Goal: Check status: Check status

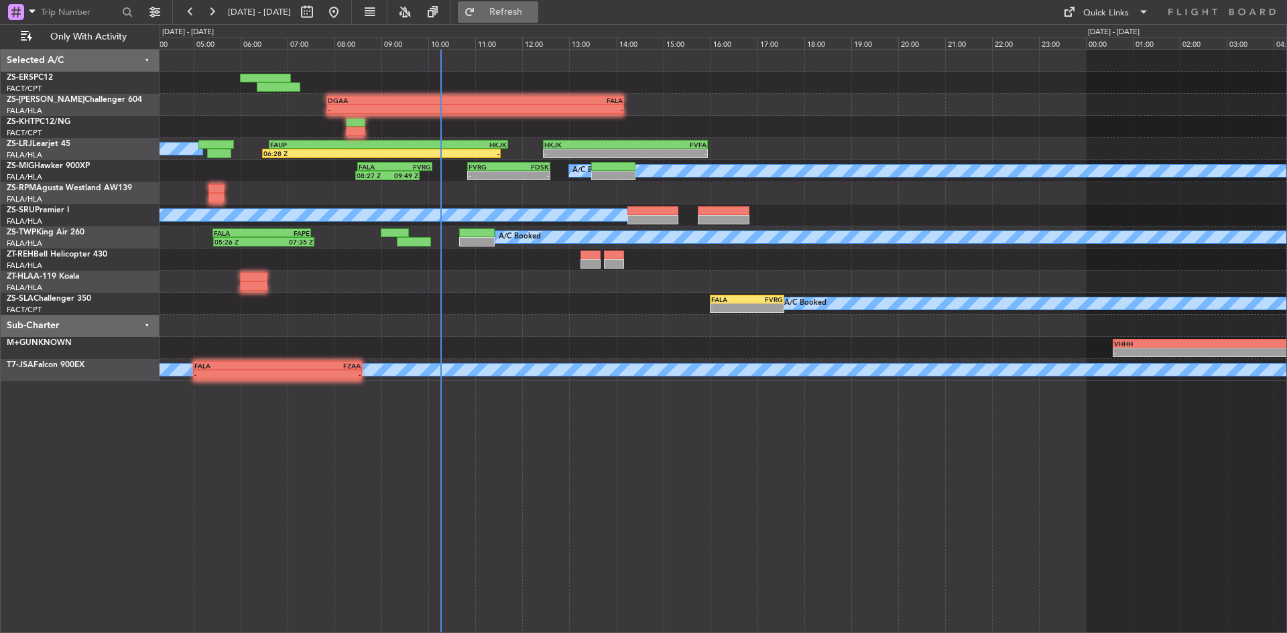
click at [528, 11] on span "Refresh" at bounding box center [506, 11] width 56 height 9
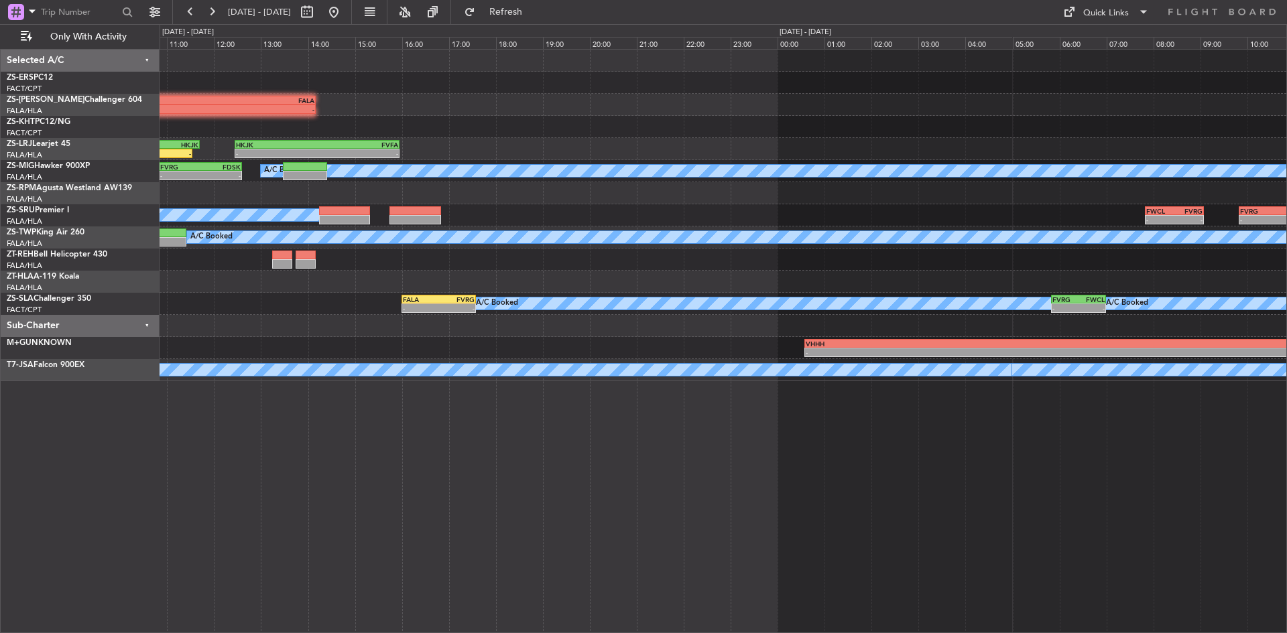
click at [119, 523] on div "- - DGAA 07:50 Z FALA 14:10 Z 06:28 Z - FAUP 06:37 Z HKJK 11:42 Z - - HKJK 12:2…" at bounding box center [643, 328] width 1287 height 609
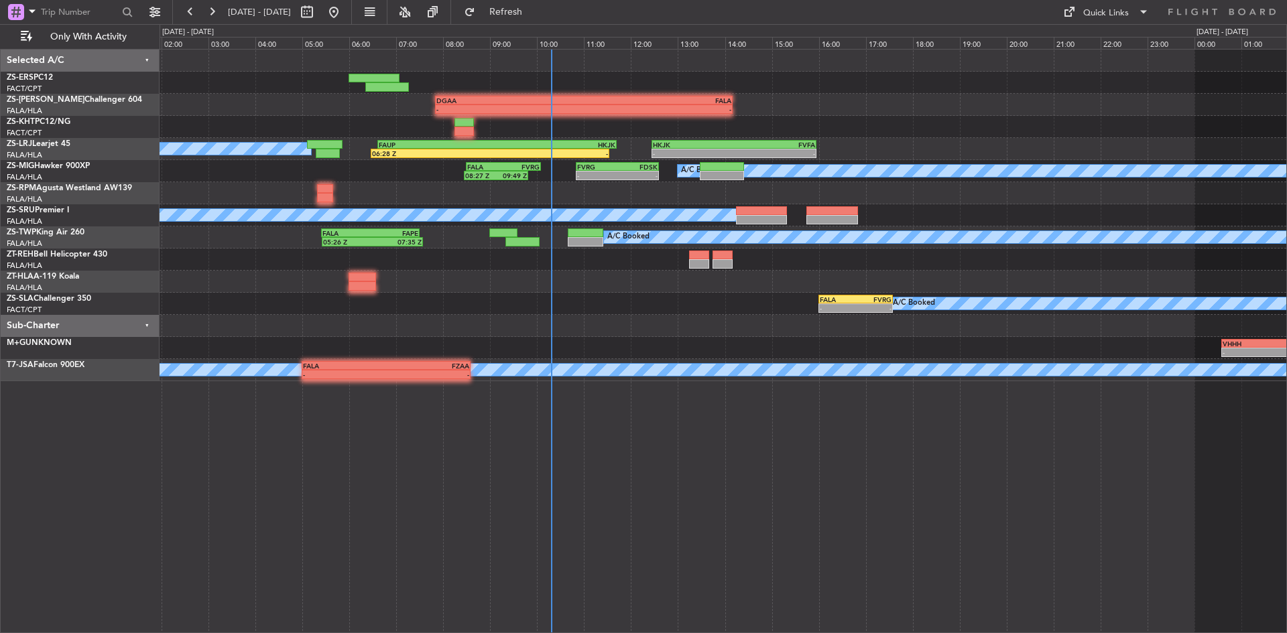
click at [746, 436] on div "- - DGAA 07:50 Z FALA 14:10 Z GLRB 19:50 Z DGAA 21:50 Z - - - - HKJK 12:27 Z FV…" at bounding box center [723, 341] width 1127 height 584
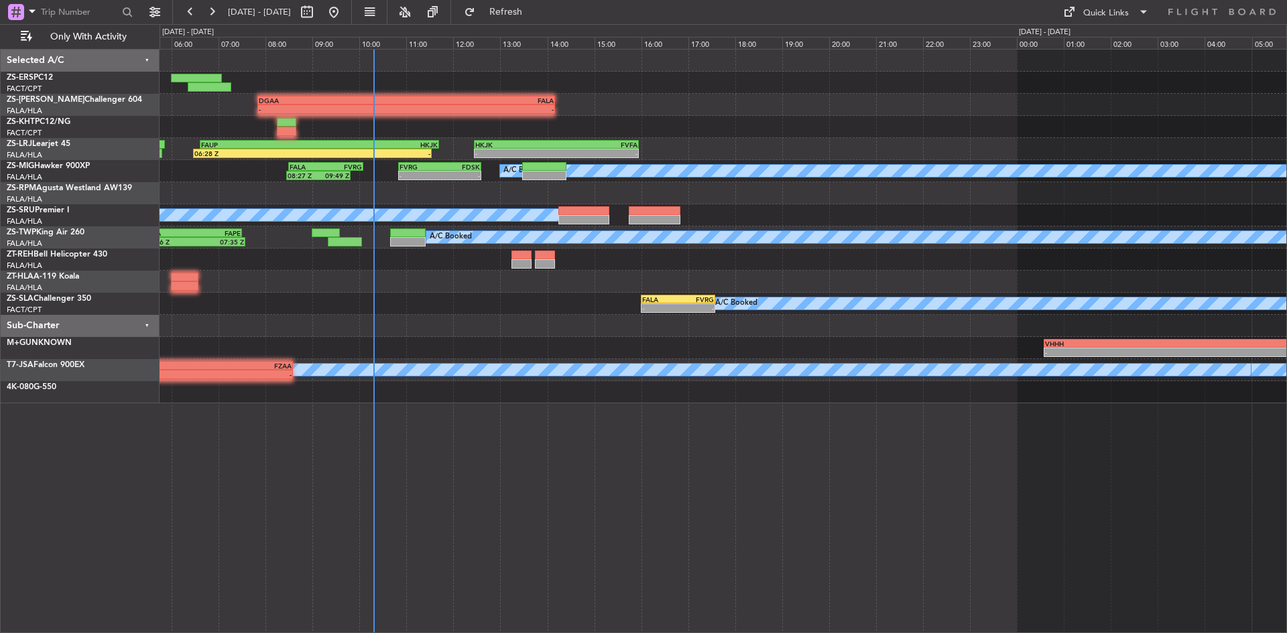
click at [554, 483] on div "- - DGAA 07:50 Z FALA 14:10 Z - - HKJK 12:27 Z FVFA 15:57 Z FAUP 06:37 Z HKJK 1…" at bounding box center [723, 341] width 1127 height 584
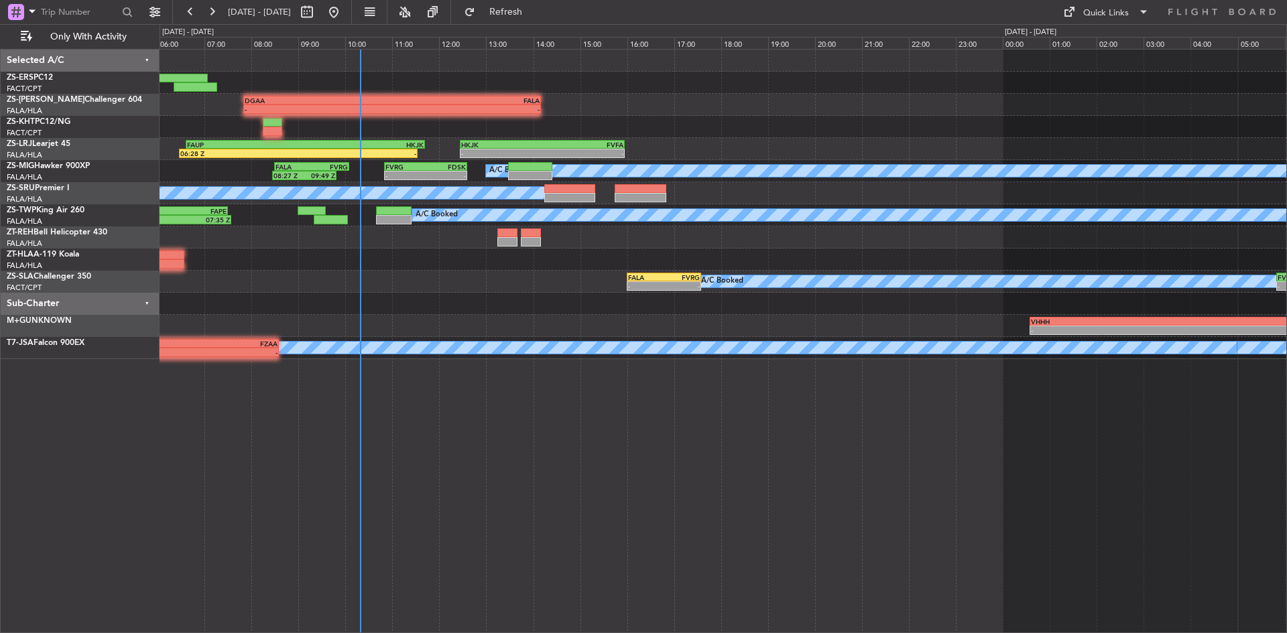
click at [296, 17] on span "[DATE] - [DATE]" at bounding box center [260, 11] width 74 height 21
click at [318, 11] on button at bounding box center [306, 11] width 21 height 21
select select "10"
select select "2025"
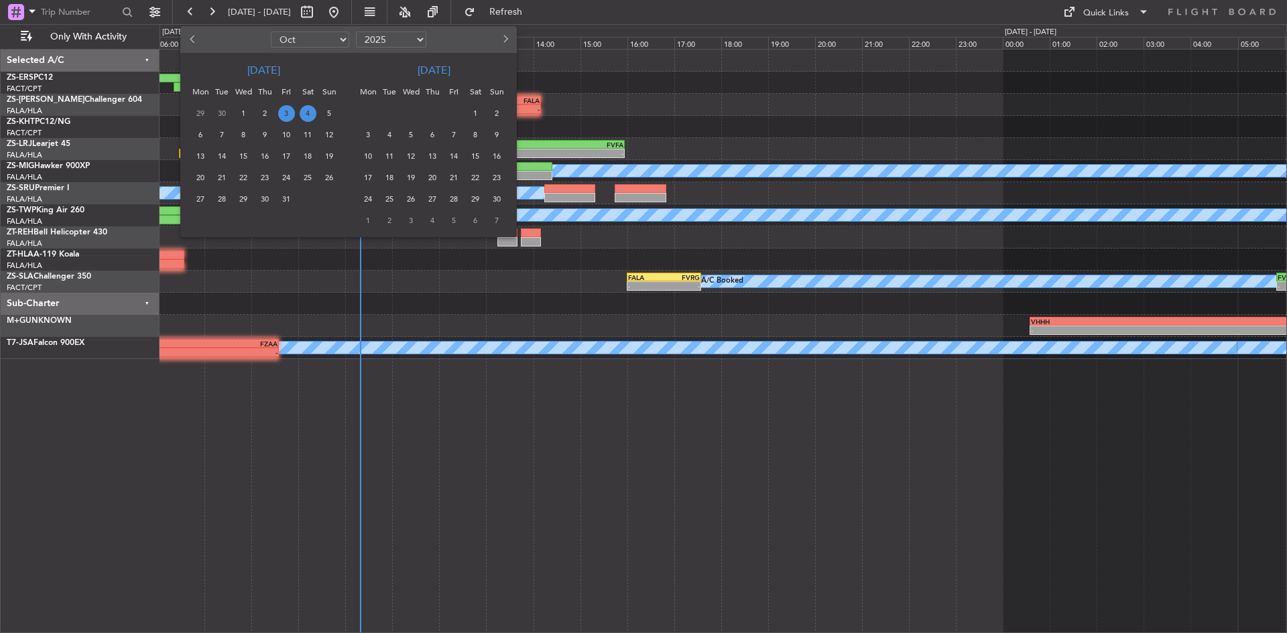
click at [194, 40] on span "Previous month" at bounding box center [194, 39] width 8 height 8
select select "9"
click at [305, 159] on span "20" at bounding box center [308, 156] width 17 height 17
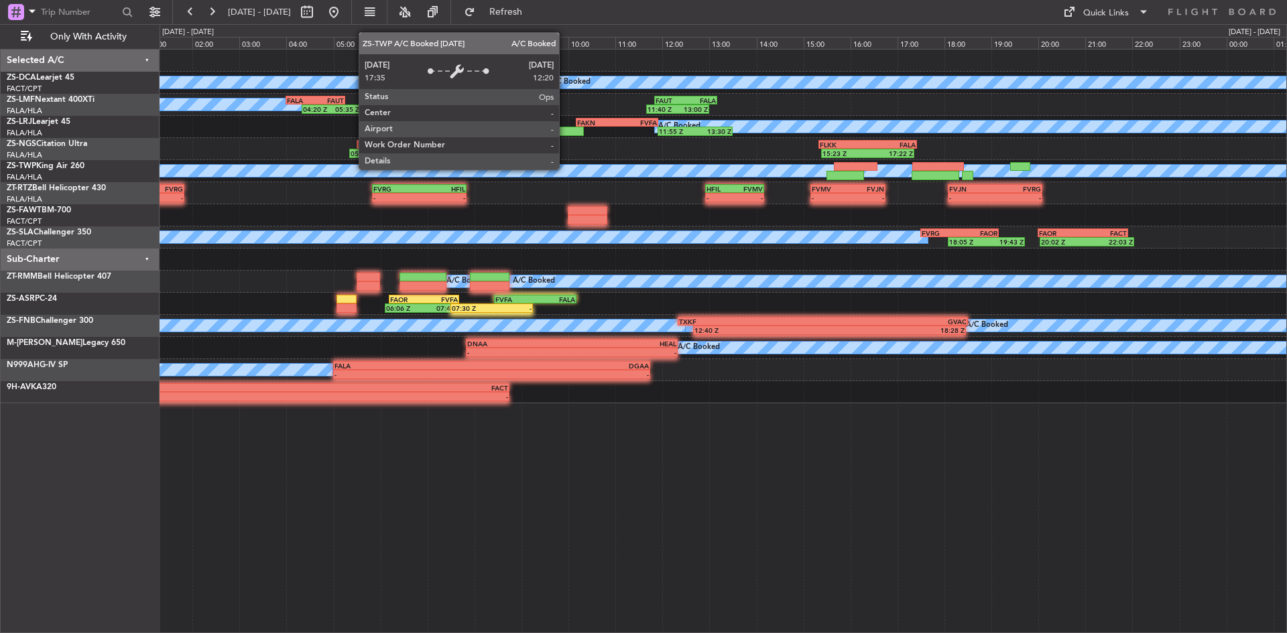
click at [503, 175] on div "A/C Booked" at bounding box center [801, 171] width 2008 height 12
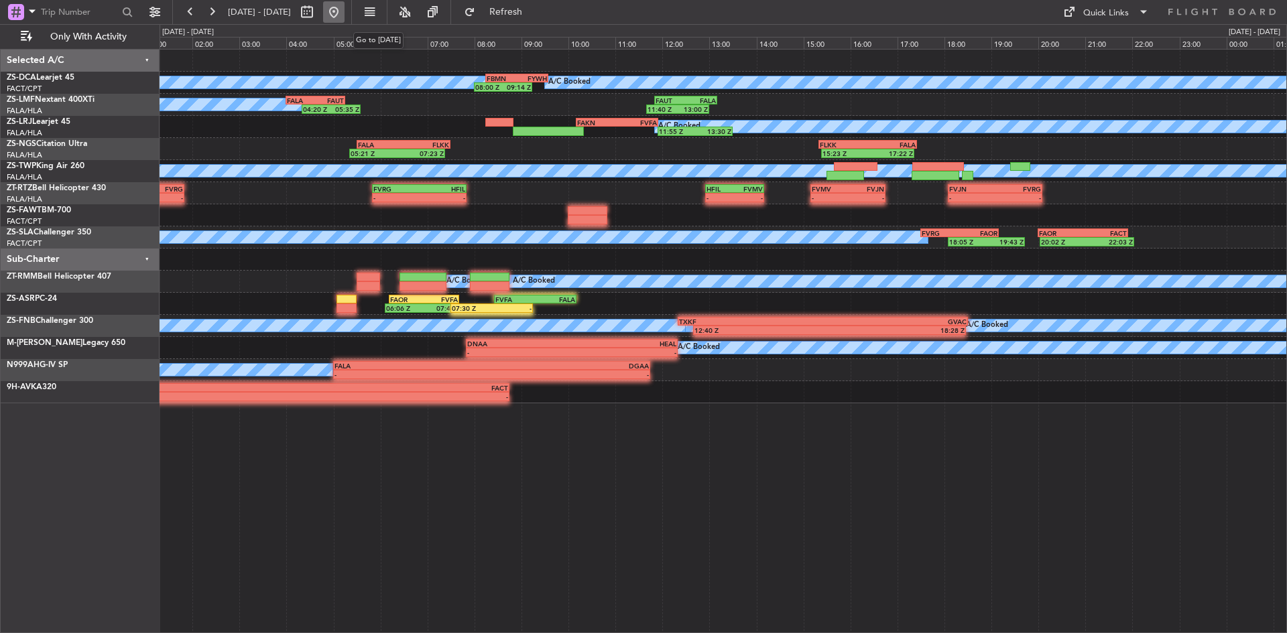
click at [344, 9] on button at bounding box center [333, 11] width 21 height 21
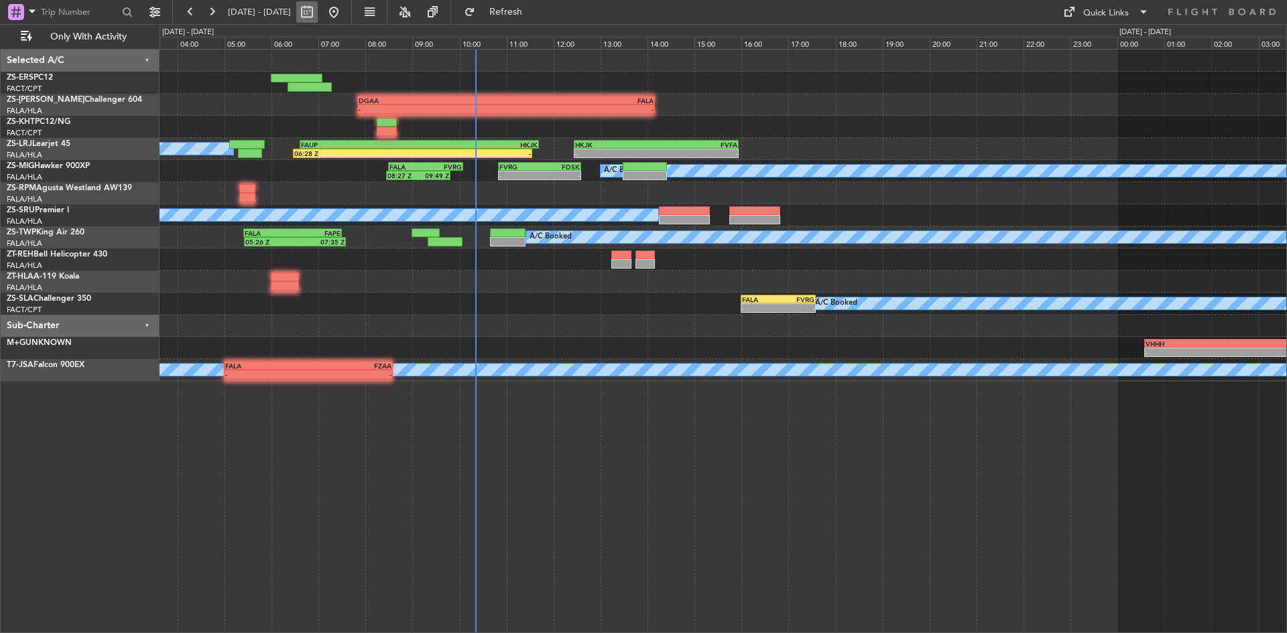
click at [318, 15] on button at bounding box center [306, 11] width 21 height 21
select select "10"
select select "2025"
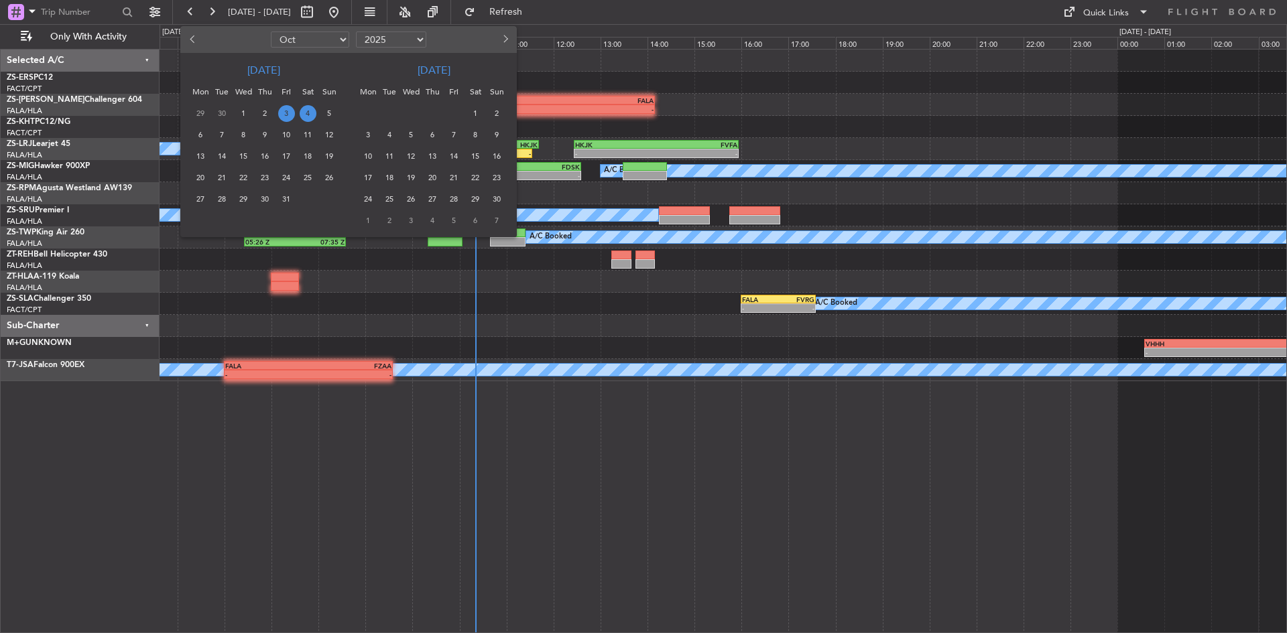
click at [265, 131] on span "9" at bounding box center [265, 135] width 17 height 17
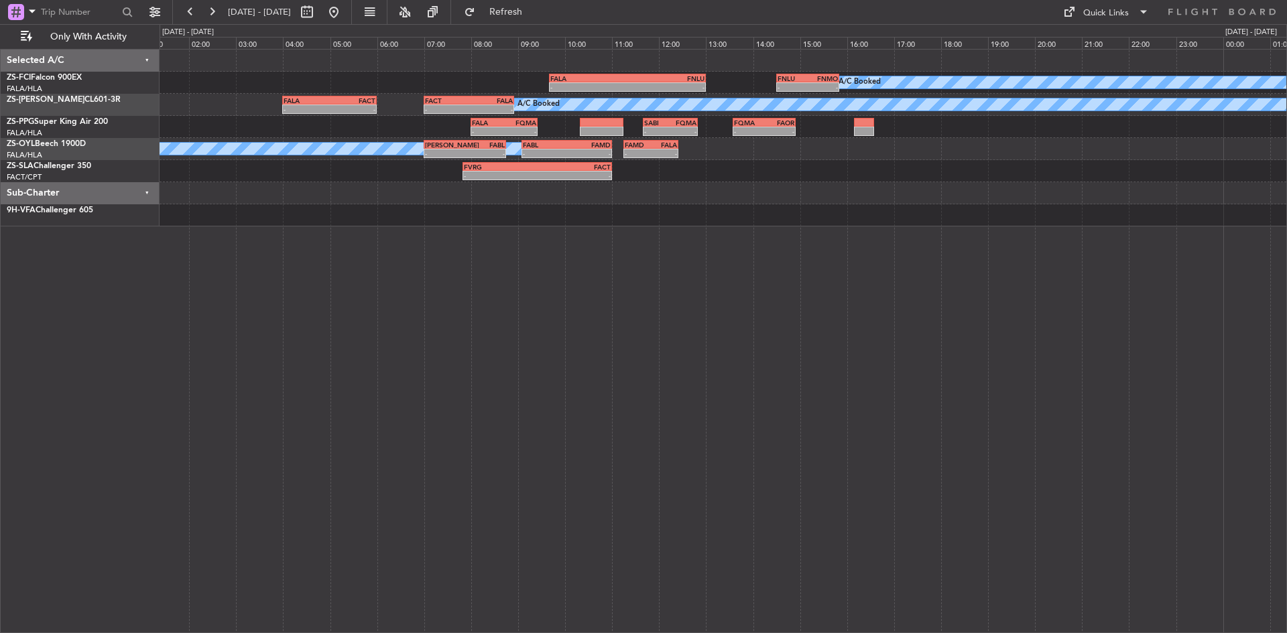
click at [400, 223] on div "FNLU 14:30 Z FNMO 15:50 Z - - FALA 09:40 Z FNLU 13:00 Z - - A/C Booked A/C Book…" at bounding box center [723, 341] width 1127 height 584
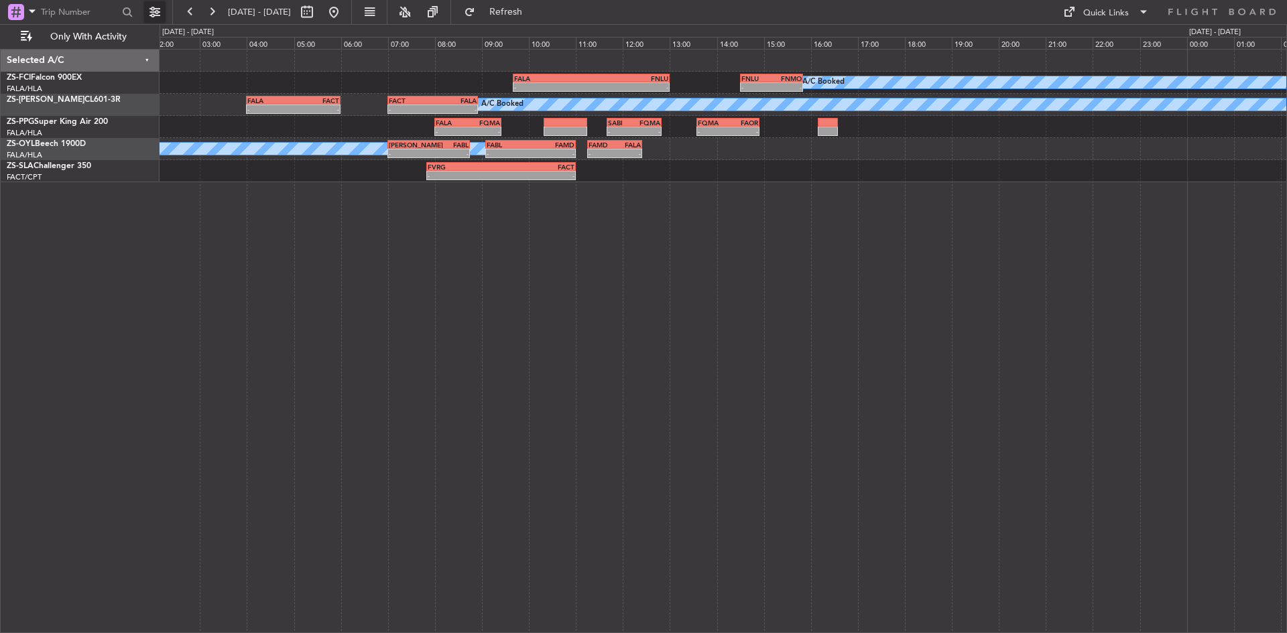
click at [146, 15] on button at bounding box center [154, 11] width 21 height 21
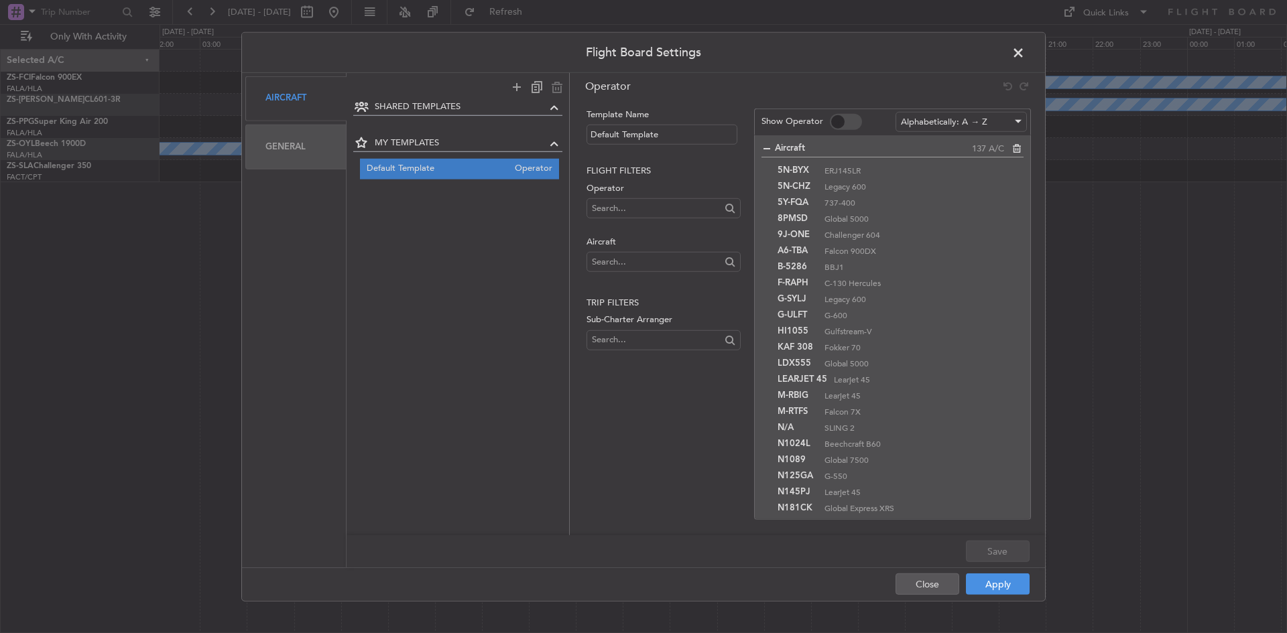
click at [296, 152] on div "General" at bounding box center [295, 147] width 101 height 45
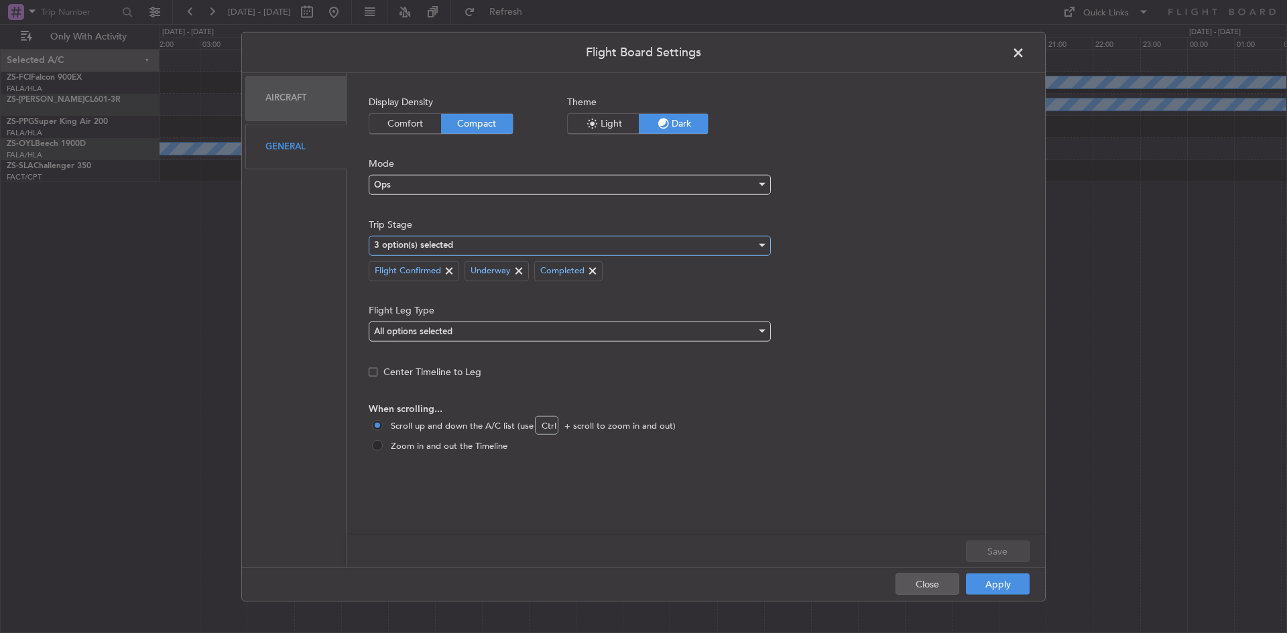
click at [548, 253] on div "3 option(s) selected" at bounding box center [565, 245] width 382 height 20
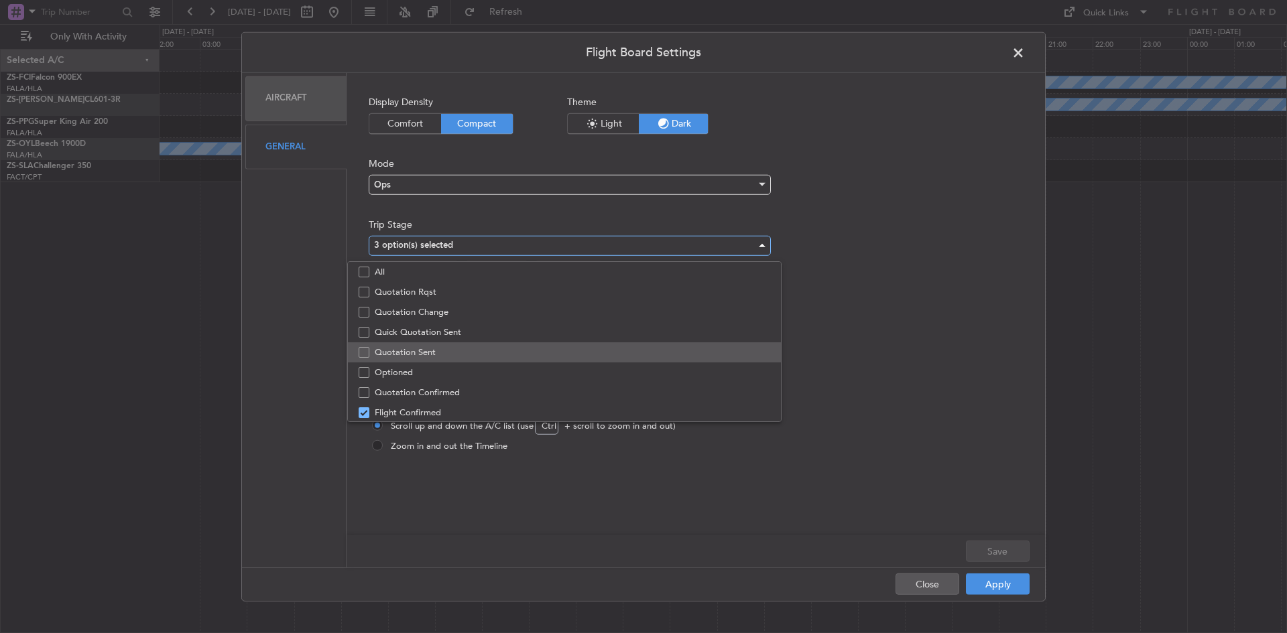
scroll to position [42, 0]
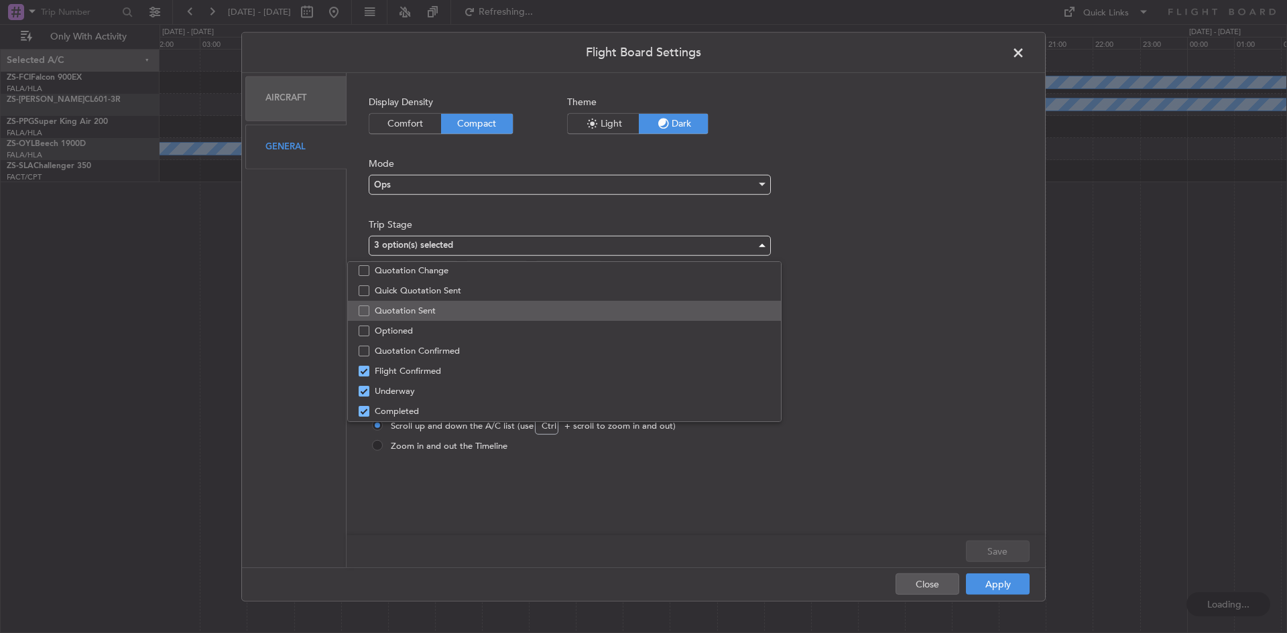
click at [444, 313] on span "Quotation Sent" at bounding box center [572, 311] width 395 height 20
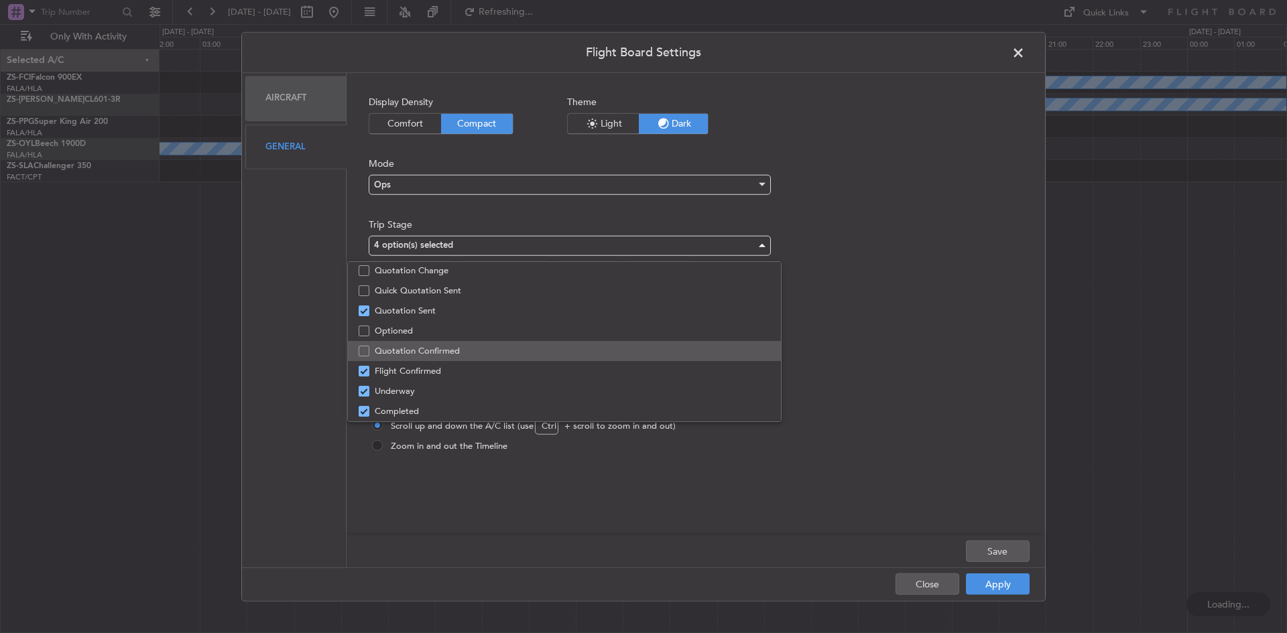
click at [438, 352] on span "Quotation Confirmed" at bounding box center [572, 351] width 395 height 20
click at [983, 584] on div at bounding box center [643, 316] width 1287 height 633
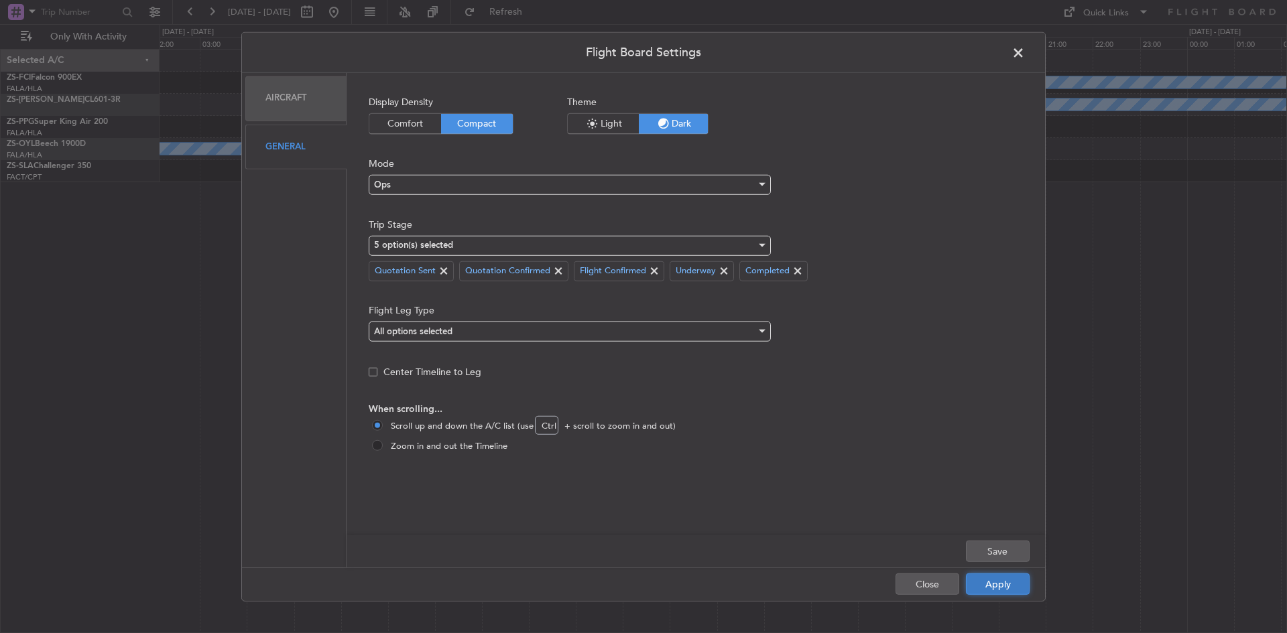
click at [1017, 582] on button "Apply" at bounding box center [998, 584] width 64 height 21
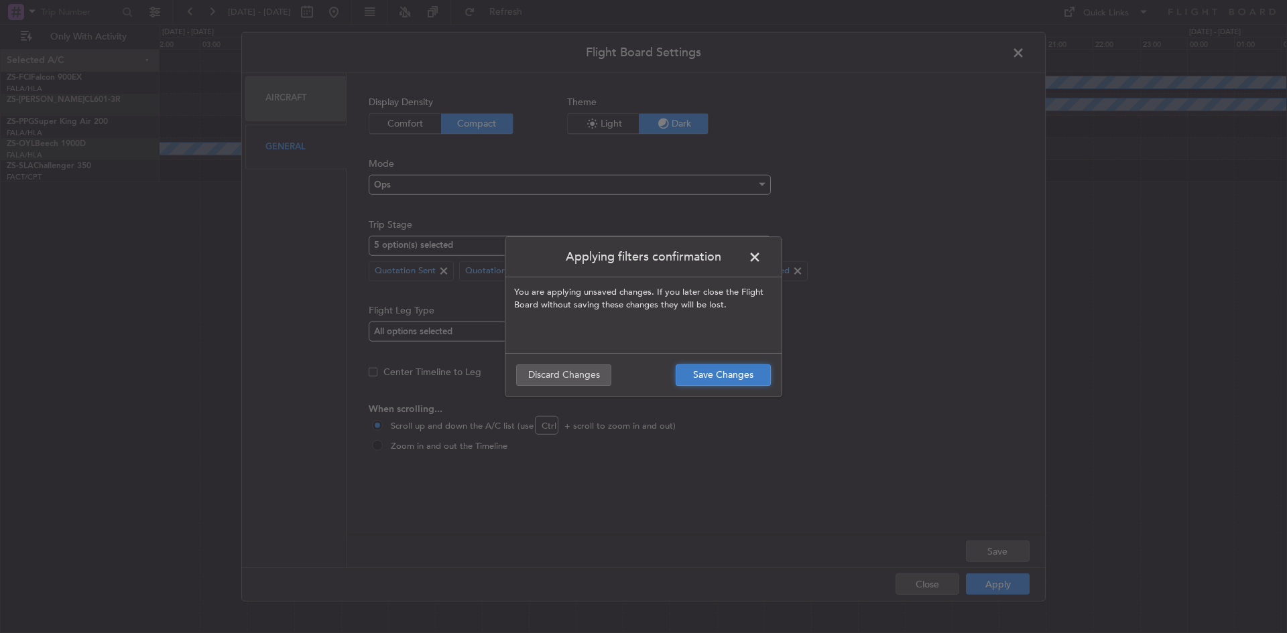
click at [737, 377] on button "Save Changes" at bounding box center [723, 375] width 95 height 21
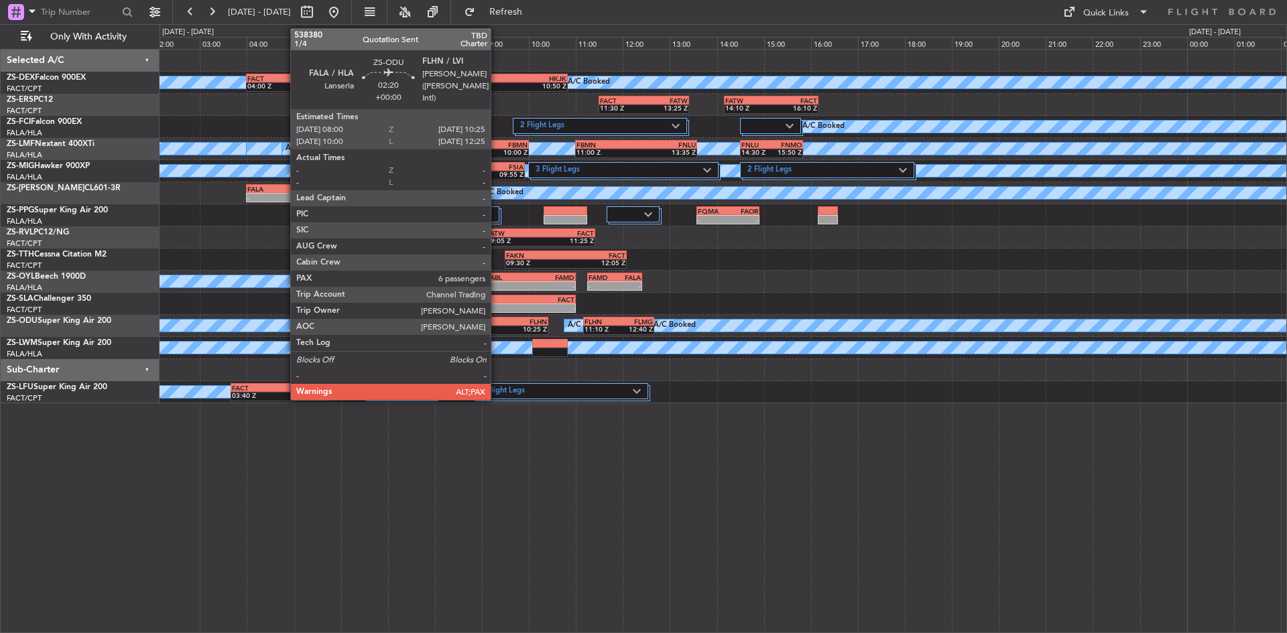
click at [497, 322] on div "FLHN" at bounding box center [519, 322] width 56 height 8
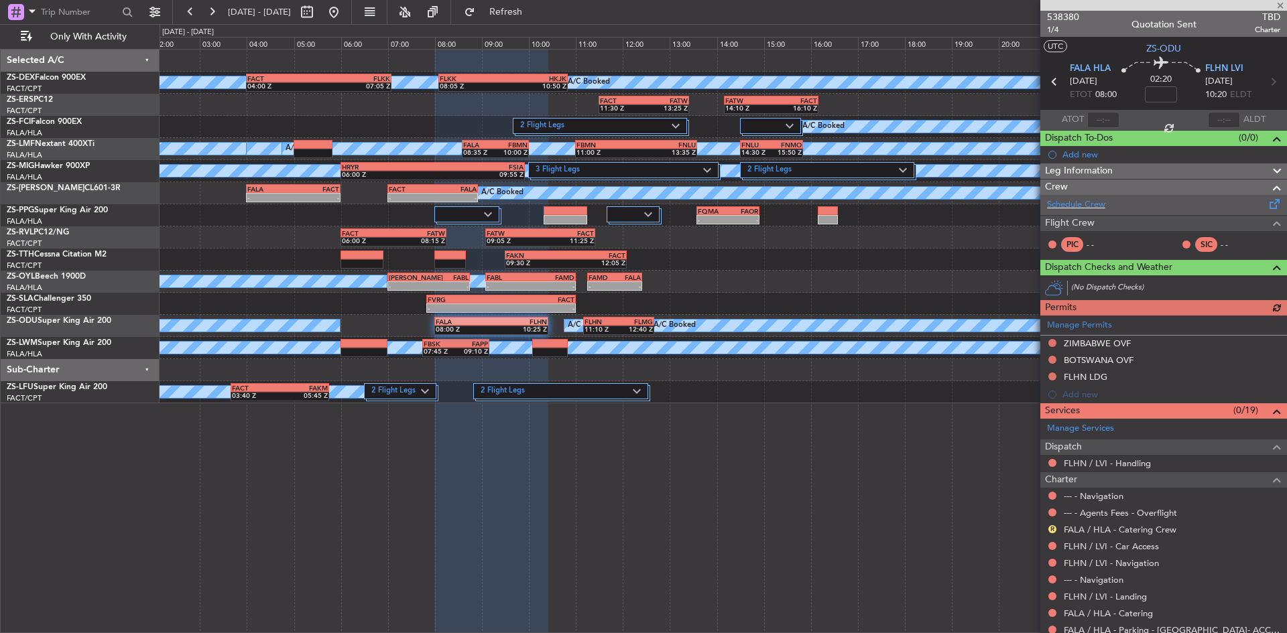
scroll to position [0, 0]
click at [1281, 4] on span at bounding box center [1279, 6] width 13 height 12
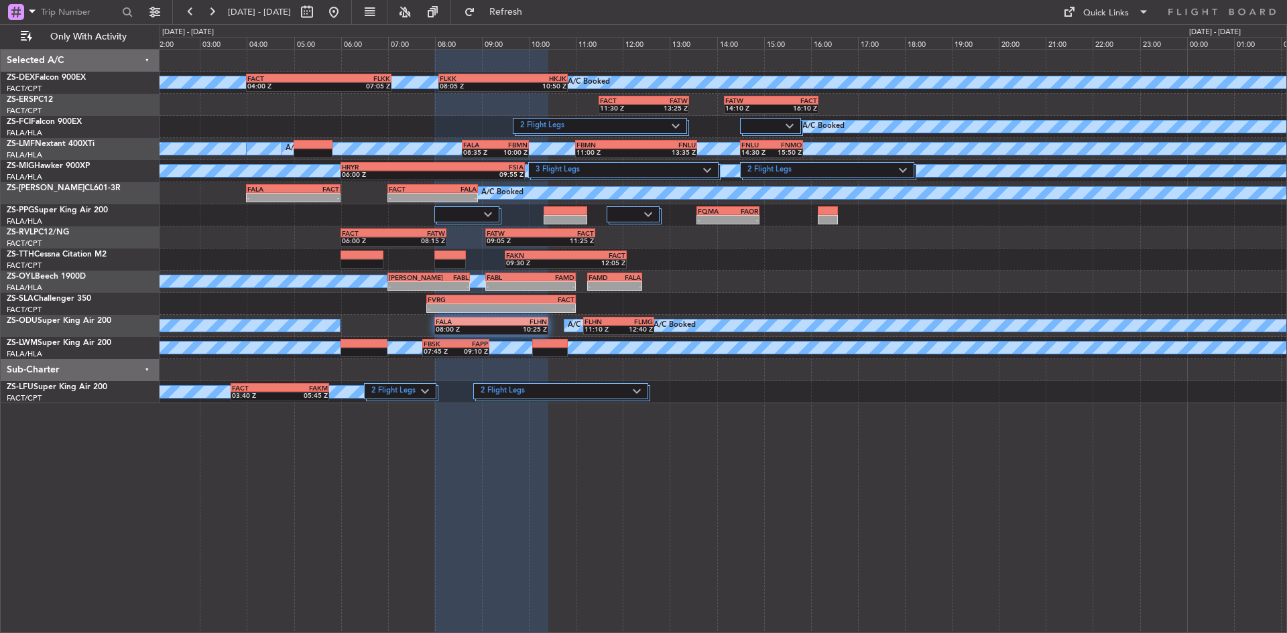
type input "0"
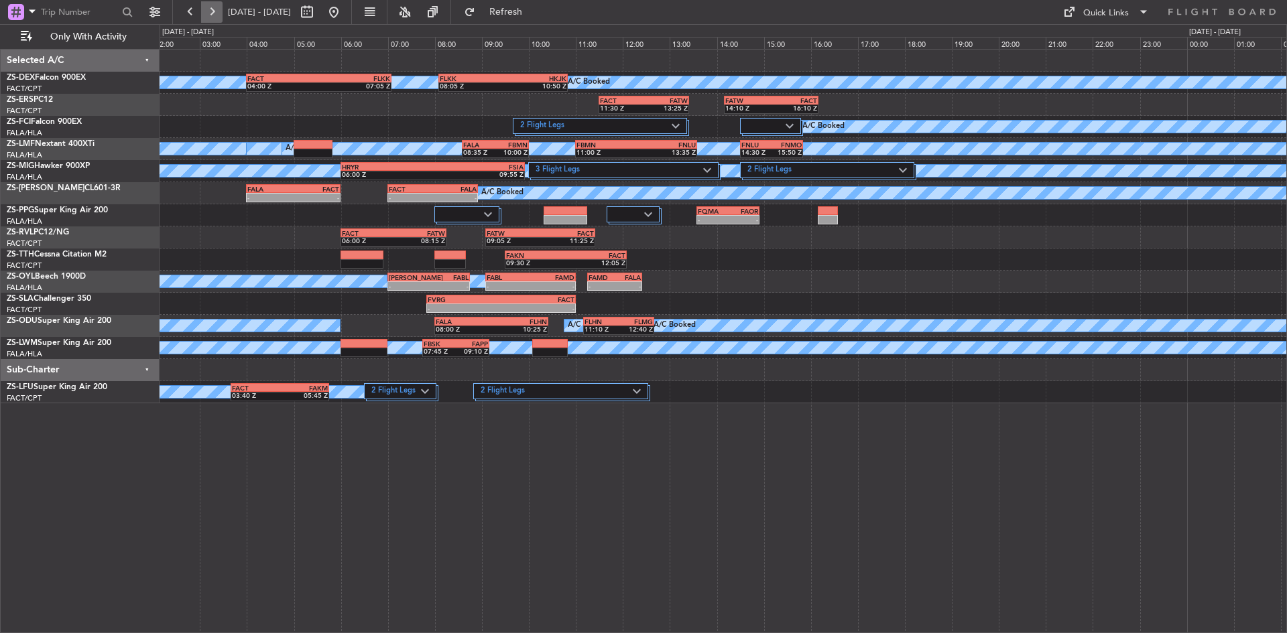
click at [204, 18] on button at bounding box center [211, 11] width 21 height 21
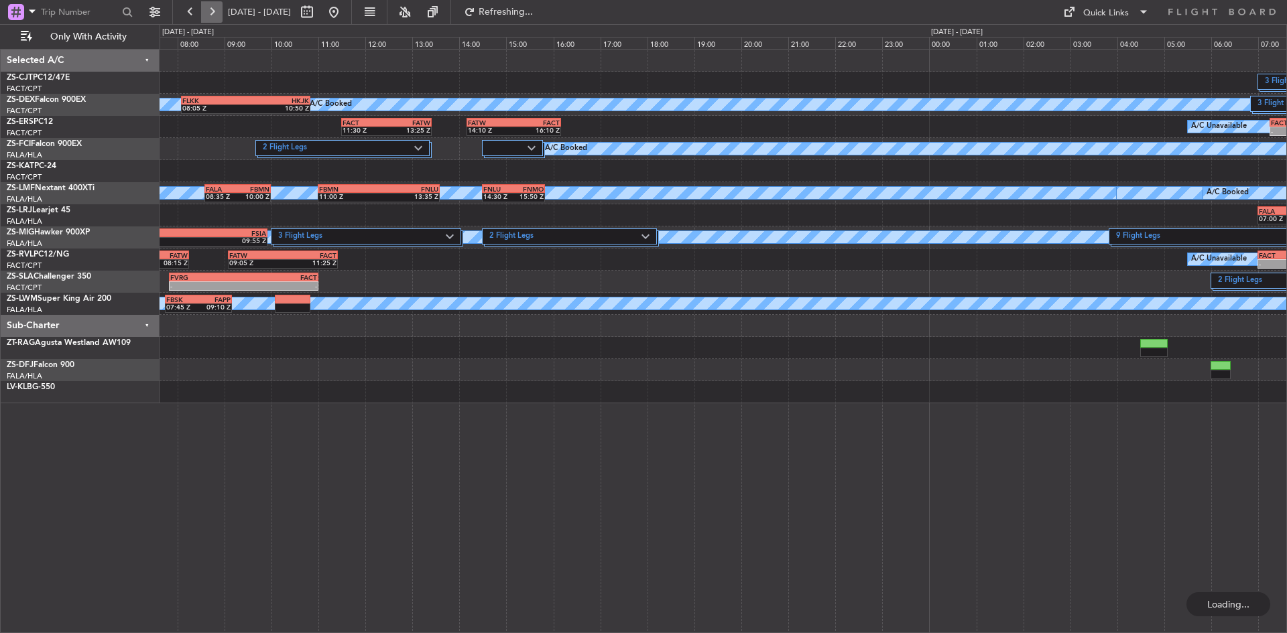
click at [204, 18] on button at bounding box center [211, 11] width 21 height 21
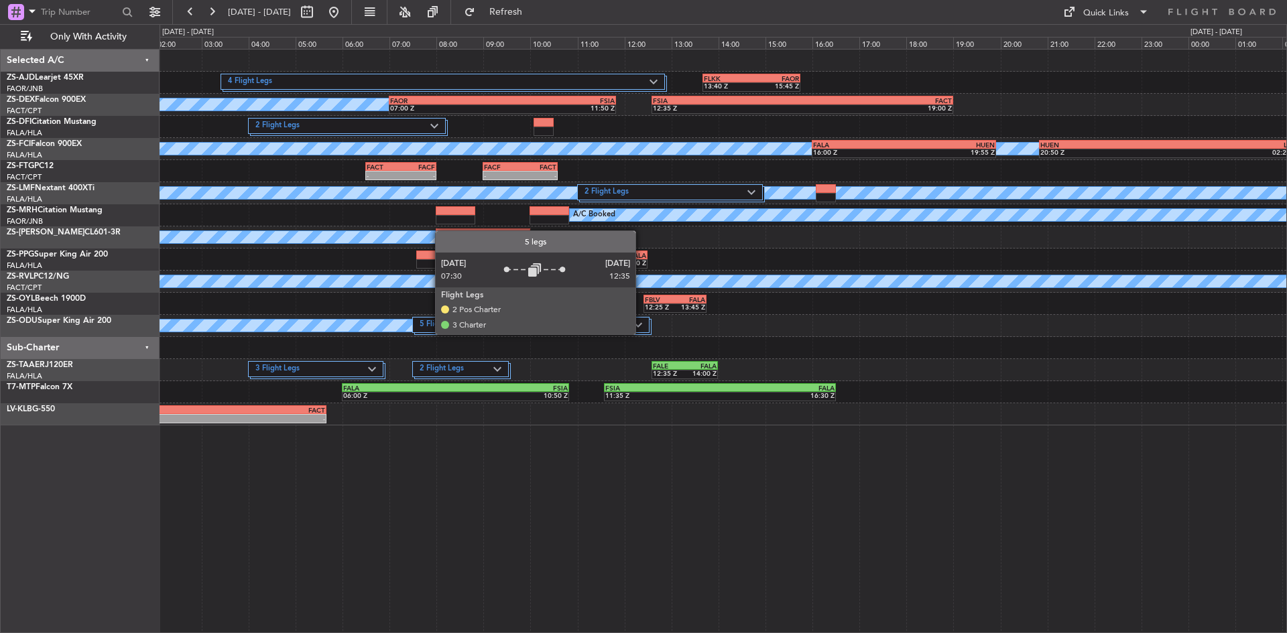
click at [641, 334] on div at bounding box center [532, 327] width 237 height 16
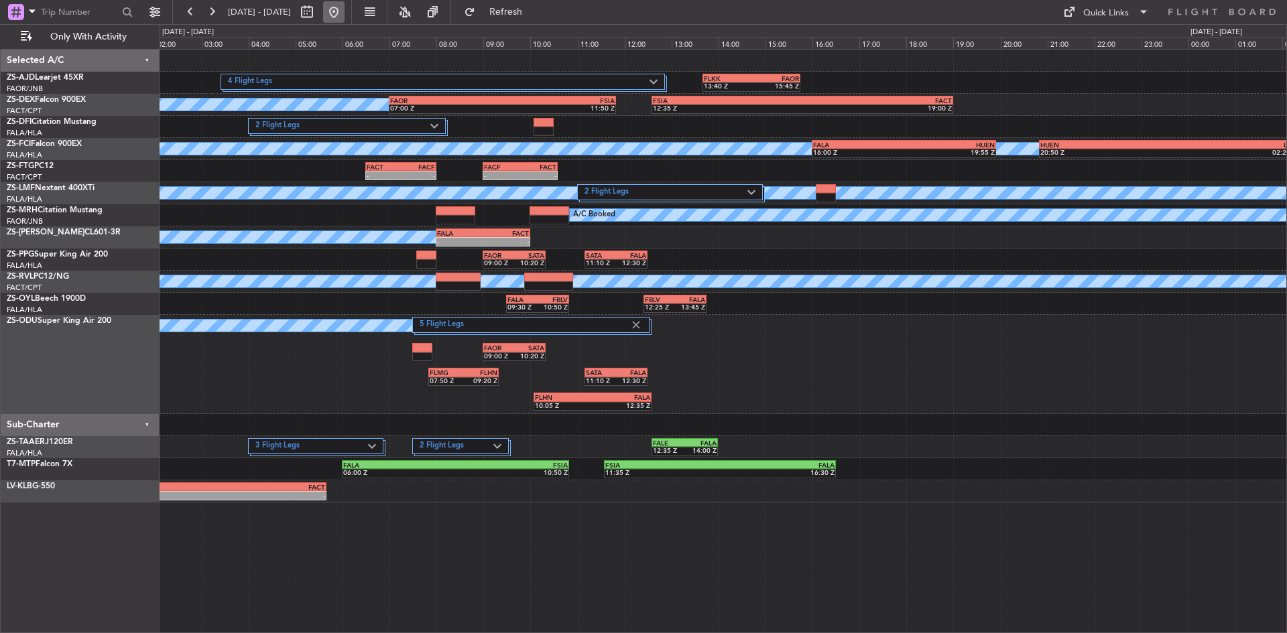
click at [344, 13] on button at bounding box center [333, 11] width 21 height 21
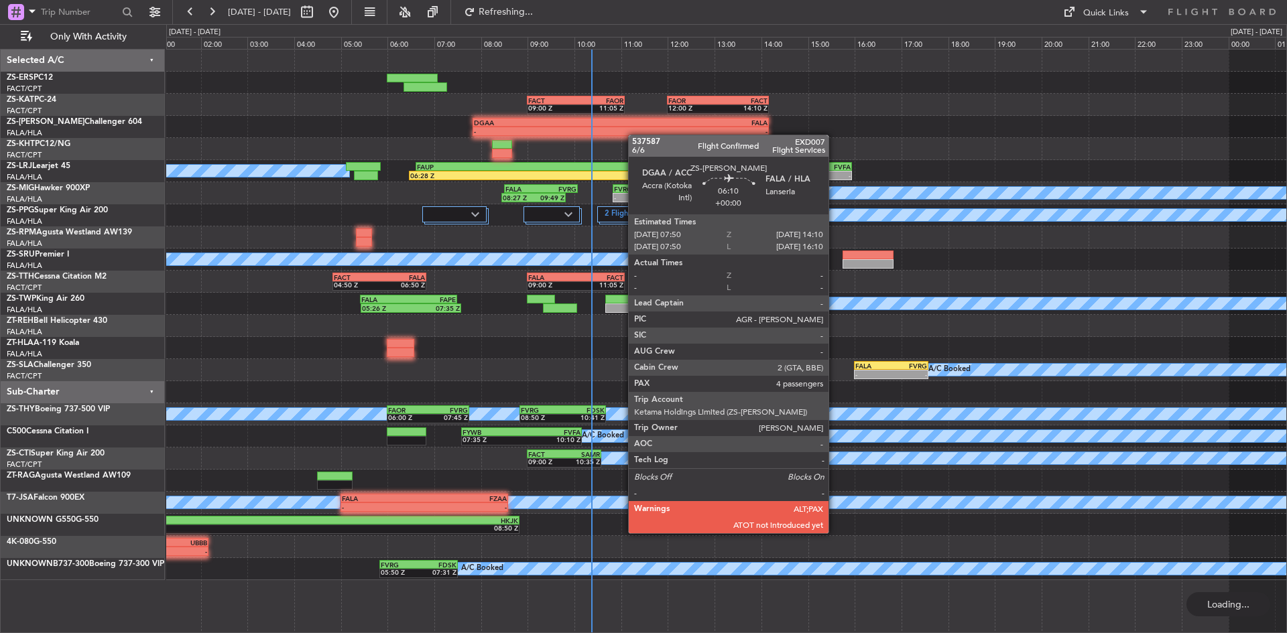
click at [613, 133] on div "FAOR 12:00 Z FACT 14:10 Z FACT 09:00 Z FAOR 11:05 Z - - DGAA 07:50 Z FALA 14:10…" at bounding box center [726, 315] width 1120 height 531
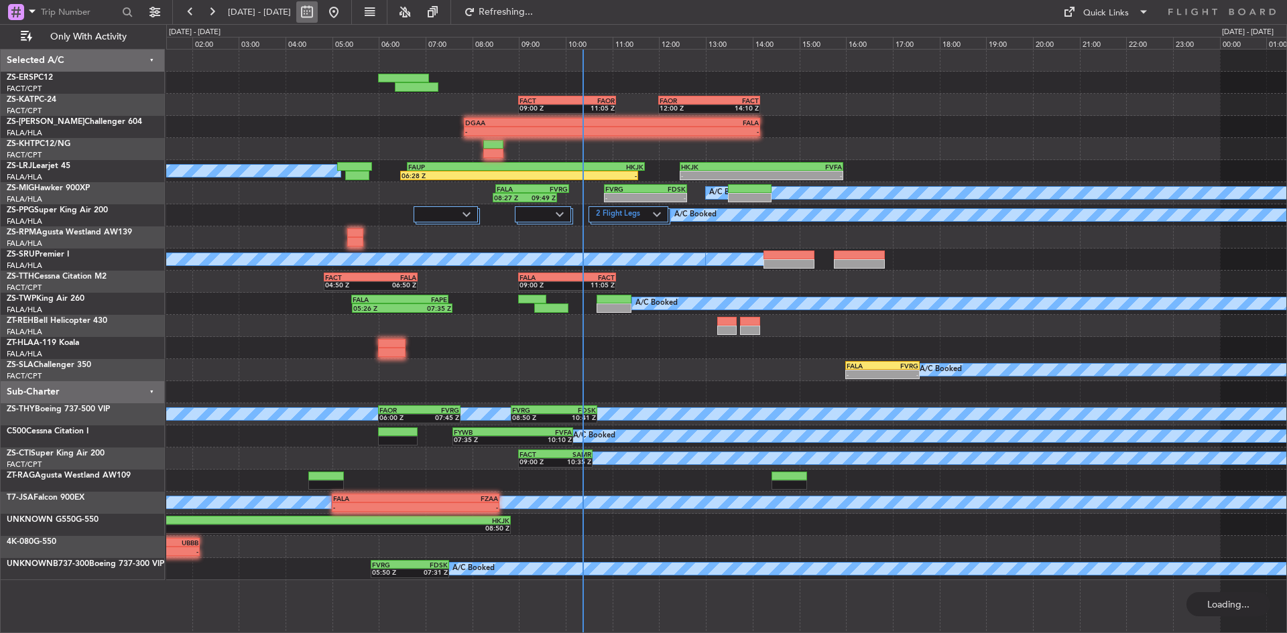
click at [318, 9] on button at bounding box center [306, 11] width 21 height 21
select select "10"
select select "2025"
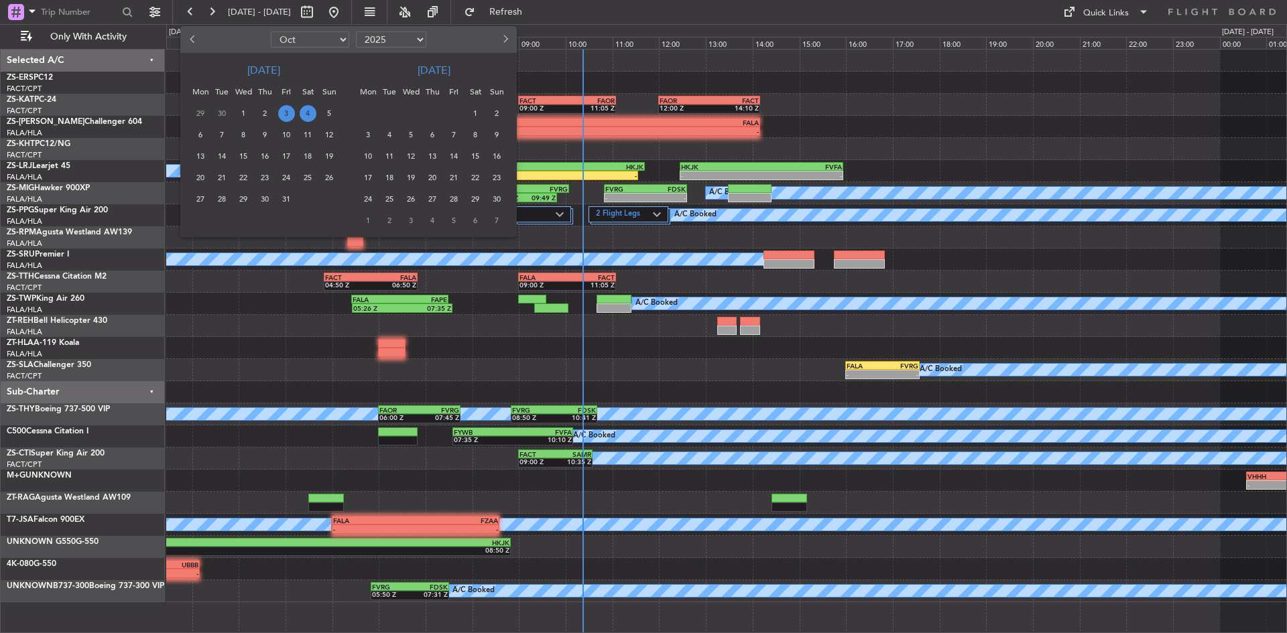
click at [669, 65] on div at bounding box center [643, 316] width 1287 height 633
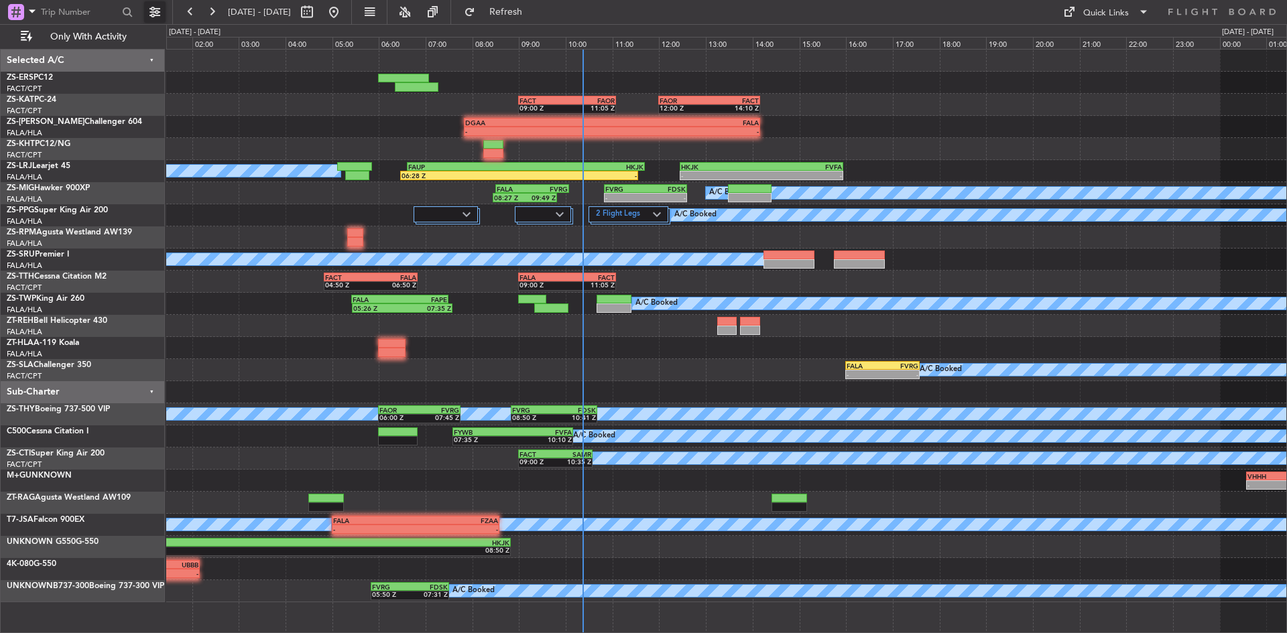
click at [149, 13] on button at bounding box center [154, 11] width 21 height 21
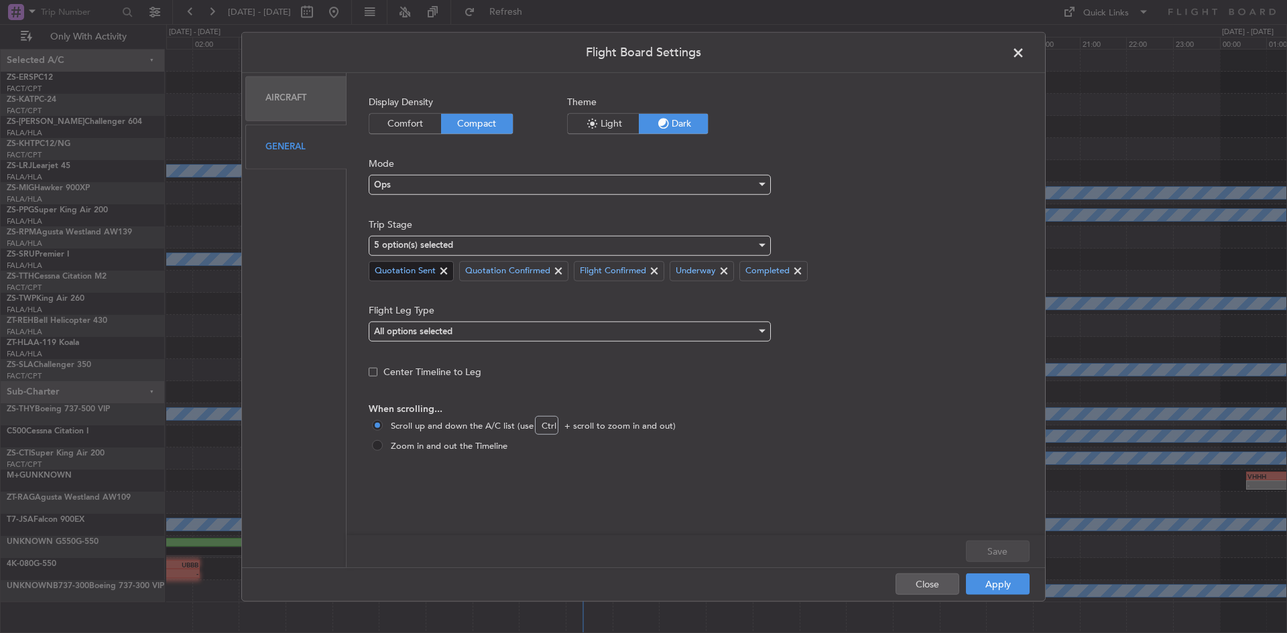
click at [446, 267] on span at bounding box center [444, 271] width 16 height 16
click at [475, 263] on span at bounding box center [468, 271] width 16 height 16
click at [987, 583] on button "Apply" at bounding box center [998, 584] width 64 height 21
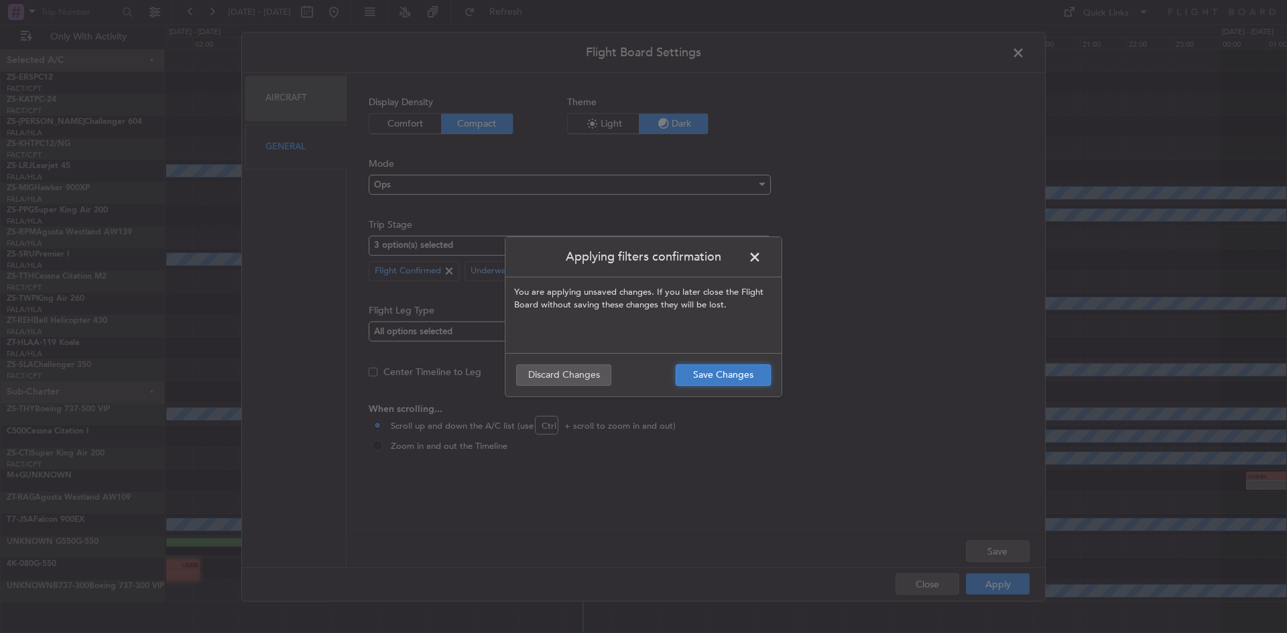
click at [707, 378] on button "Save Changes" at bounding box center [723, 375] width 95 height 21
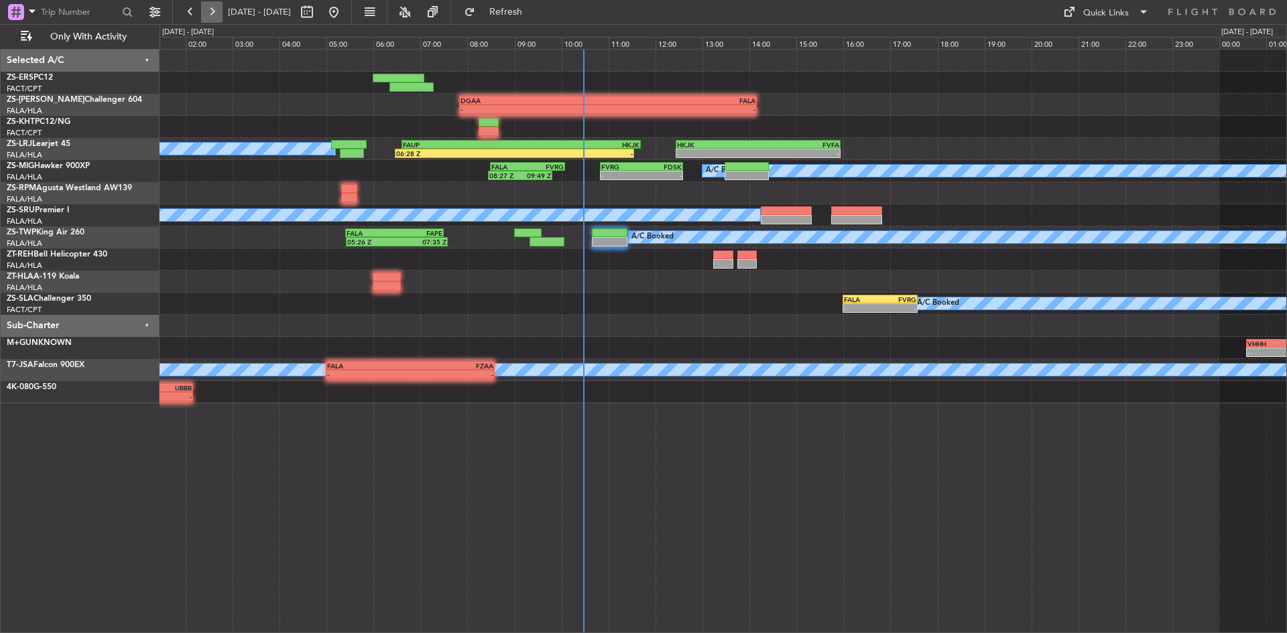
click at [222, 13] on button at bounding box center [211, 11] width 21 height 21
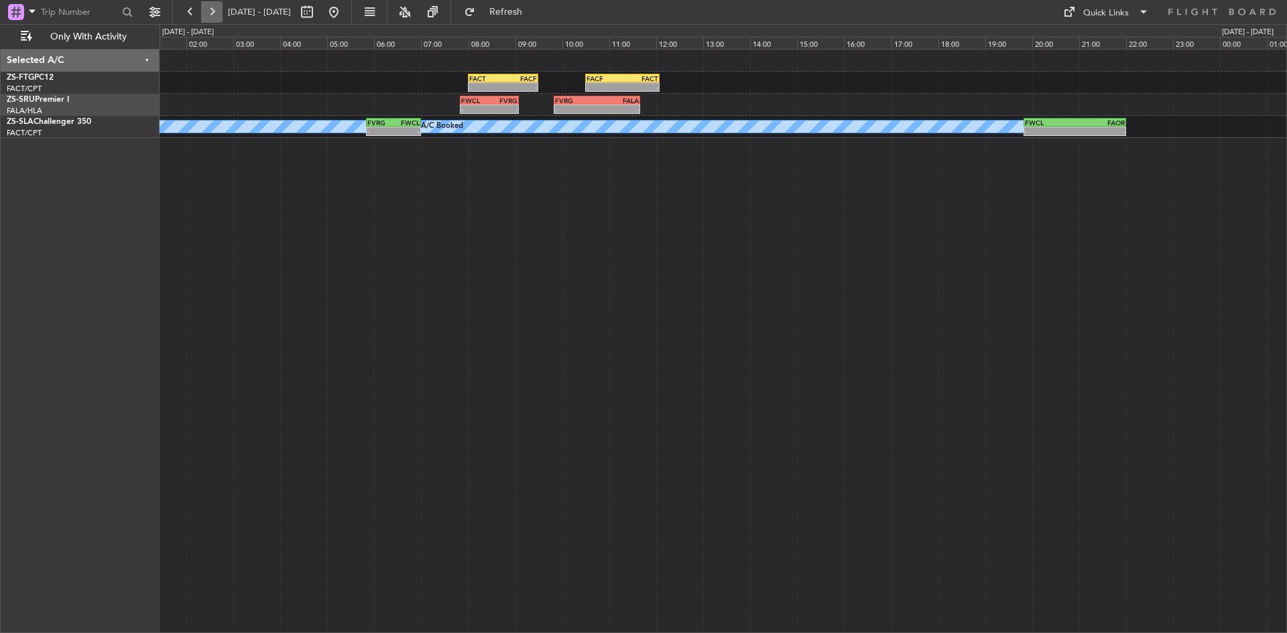
click at [213, 11] on button at bounding box center [211, 11] width 21 height 21
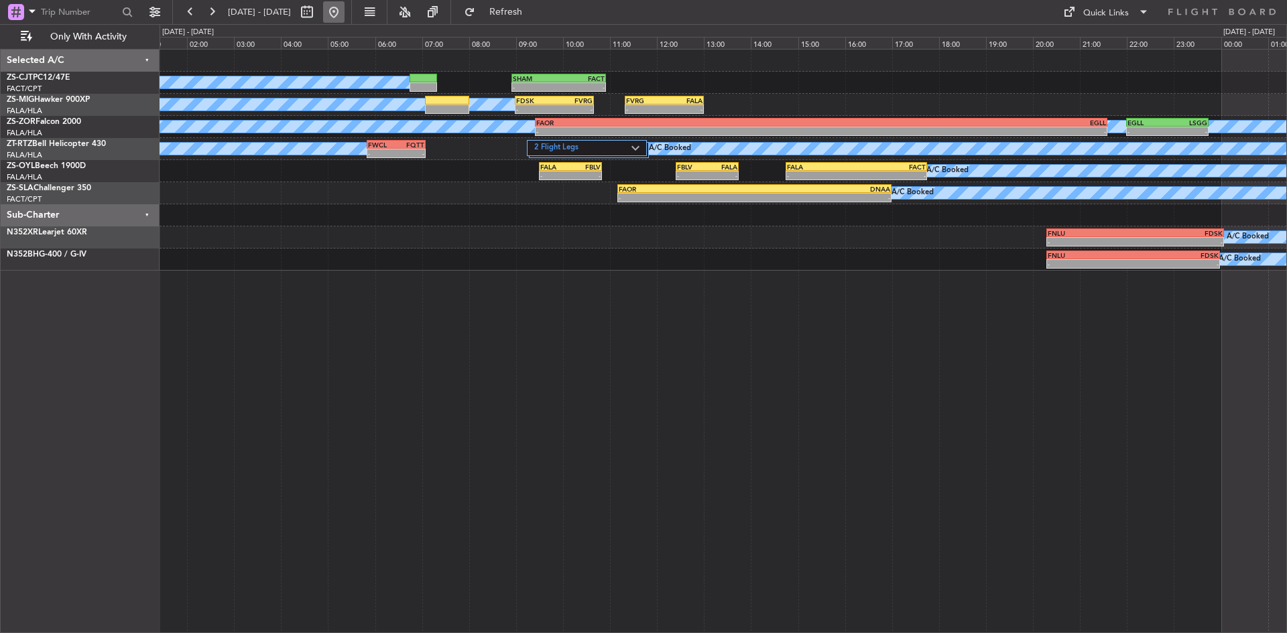
click at [344, 11] on button at bounding box center [333, 11] width 21 height 21
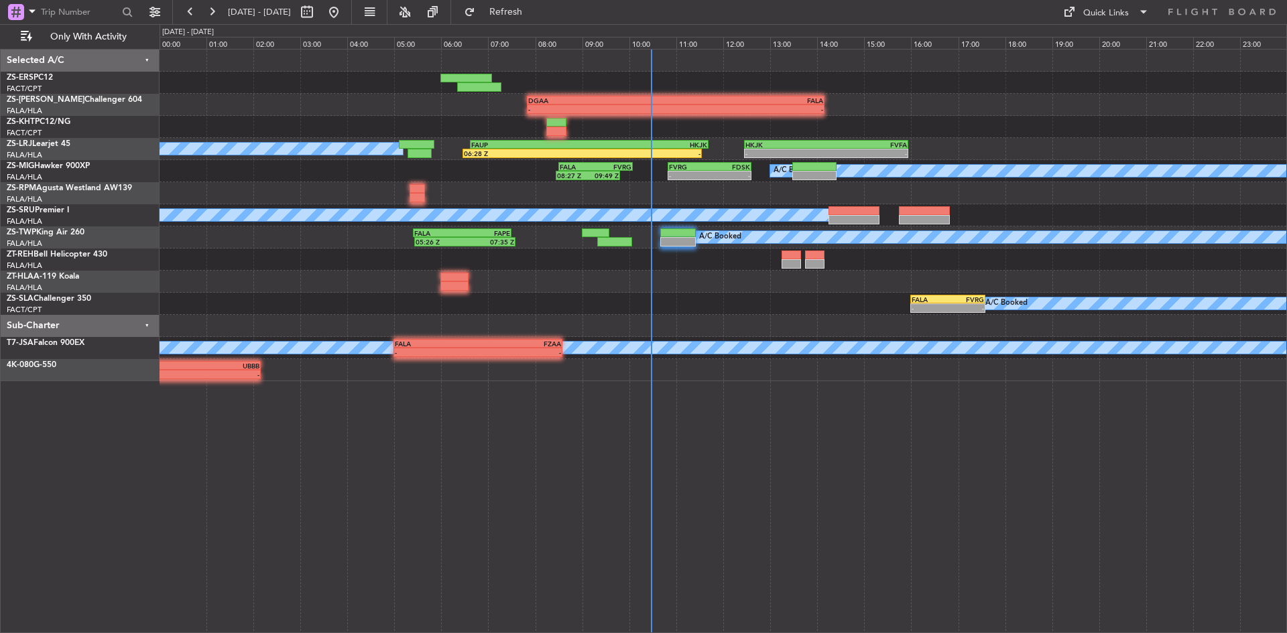
click at [529, 324] on div "15:25 Z 19:16 Z - - DGAA 07:50 Z FALA 14:10 Z GLRB 19:50 Z DGAA 21:50 Z - - HKJ…" at bounding box center [723, 216] width 1127 height 332
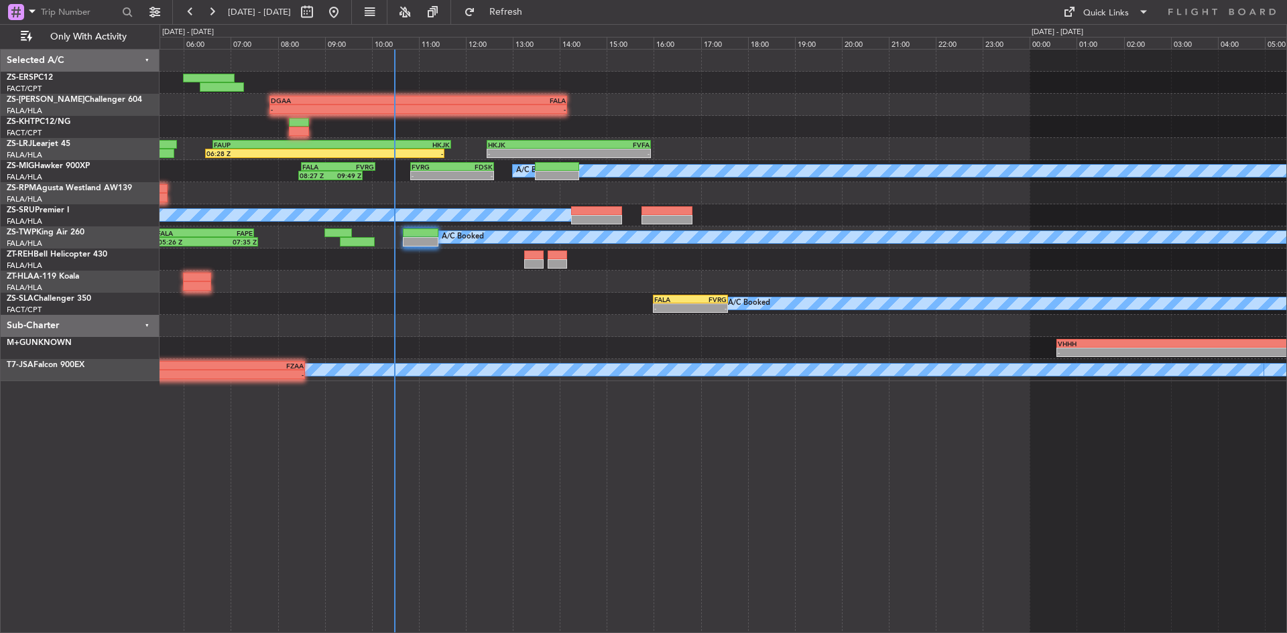
click at [310, 345] on div "- - DGAA 07:50 Z FALA 14:10 Z HKJK 12:27 Z FVFA 15:57 Z - - FAUP 06:37 Z HKJK 1…" at bounding box center [723, 216] width 1127 height 332
click at [511, 11] on button "Refresh" at bounding box center [498, 11] width 80 height 21
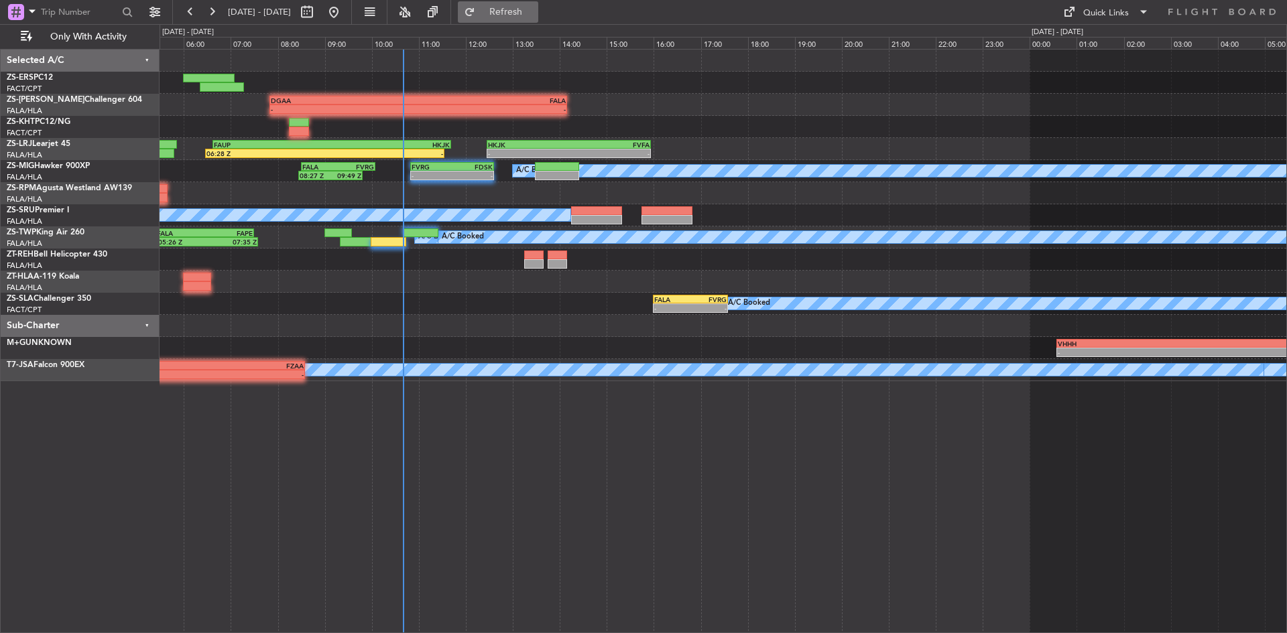
click at [514, 5] on button "Refresh" at bounding box center [498, 11] width 80 height 21
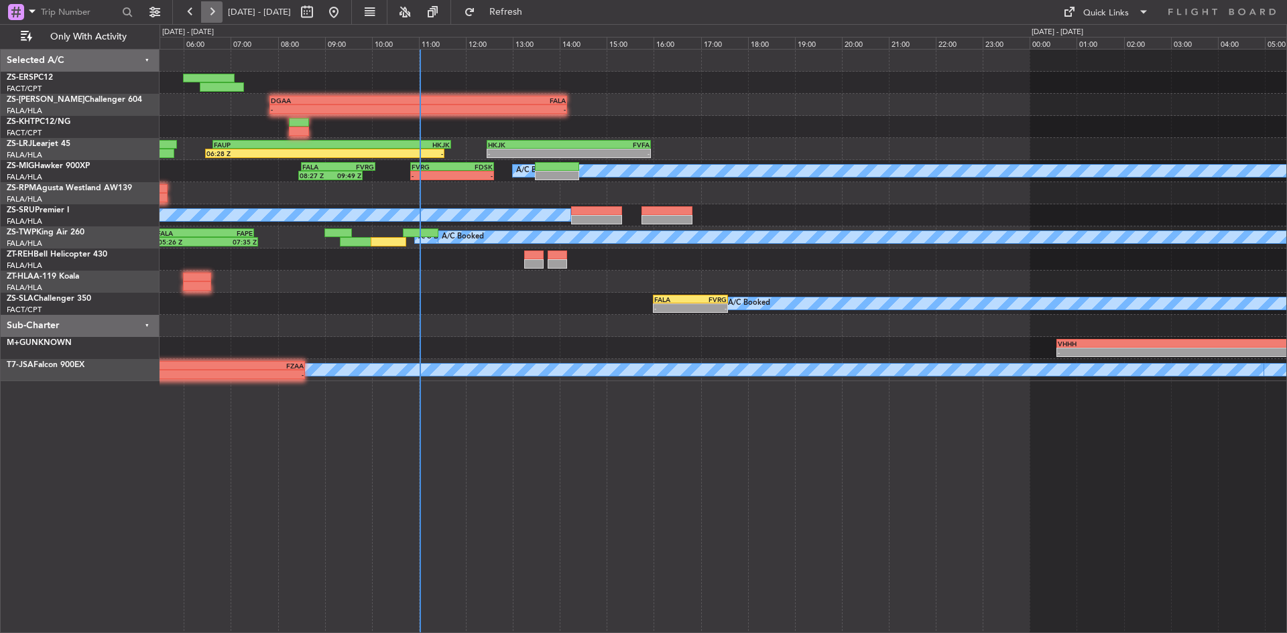
click at [208, 13] on button at bounding box center [211, 11] width 21 height 21
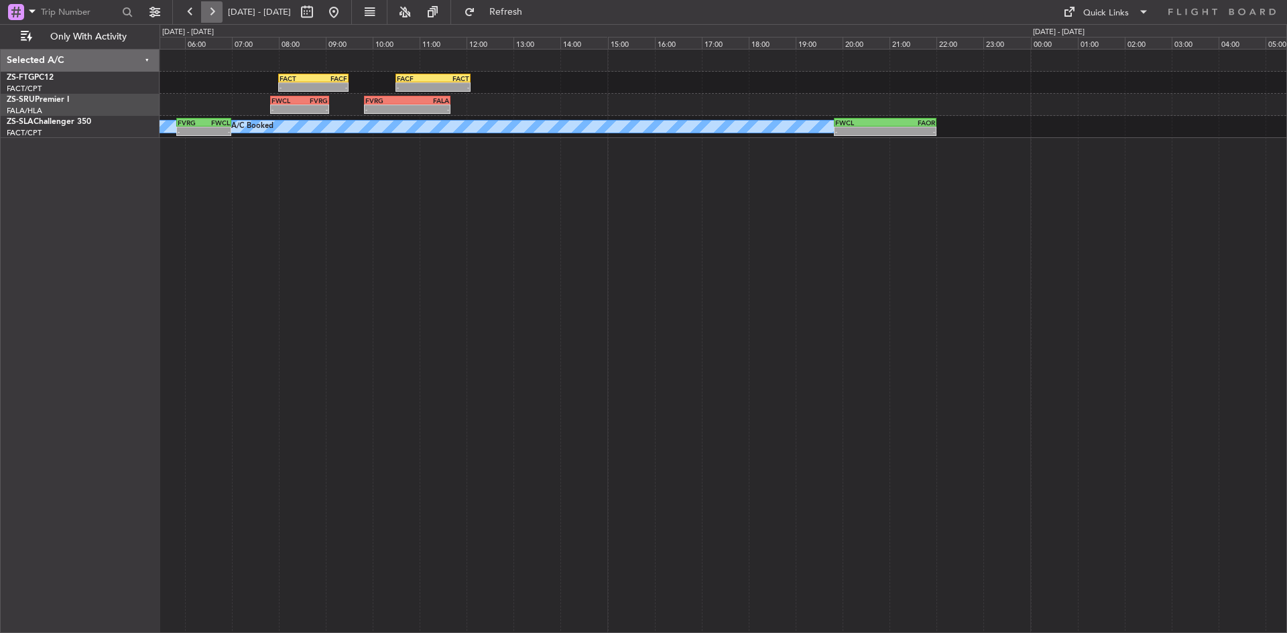
click at [215, 4] on button at bounding box center [211, 11] width 21 height 21
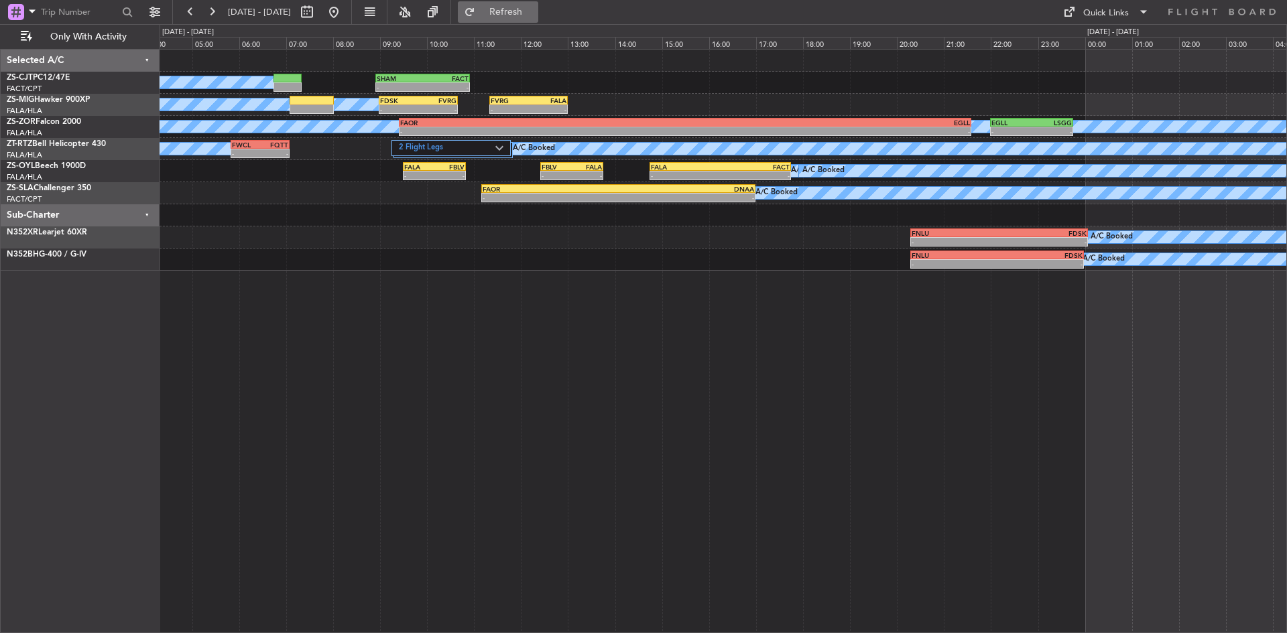
click at [526, 15] on span "Refresh" at bounding box center [506, 11] width 56 height 9
click at [344, 13] on button at bounding box center [333, 11] width 21 height 21
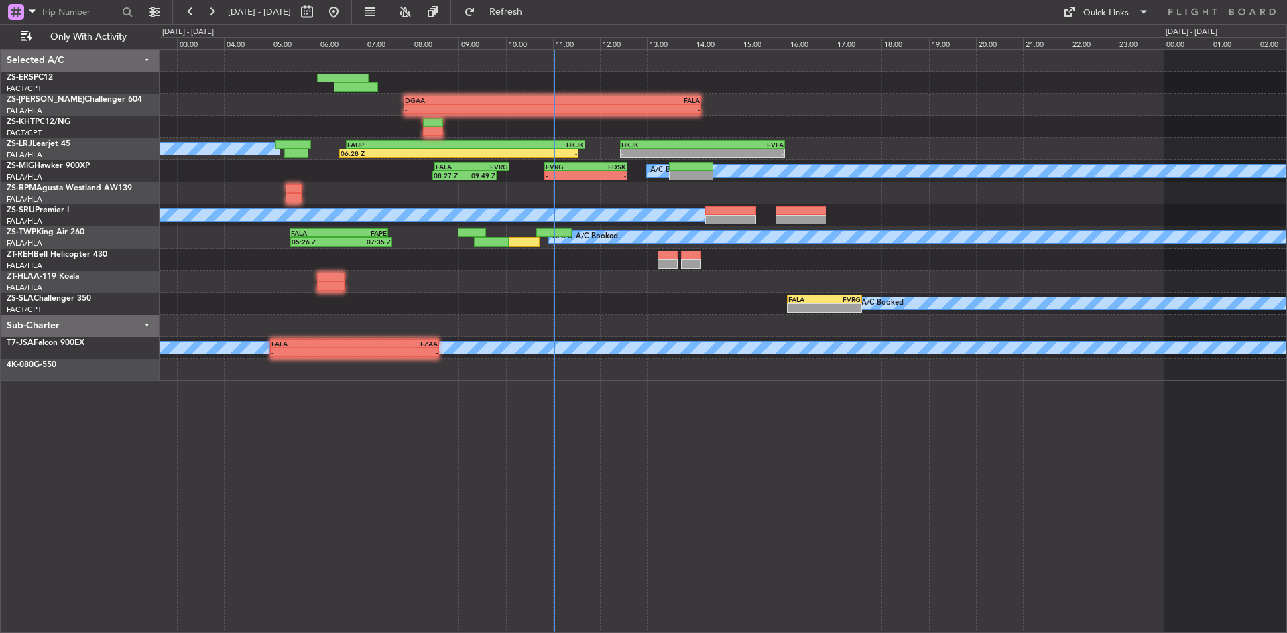
click at [525, 293] on div "- - DGAA 07:50 Z FALA 14:10 Z GLRB 19:50 Z DGAA 21:50 Z - - HKJK 12:27 Z FVFA 1…" at bounding box center [723, 216] width 1127 height 332
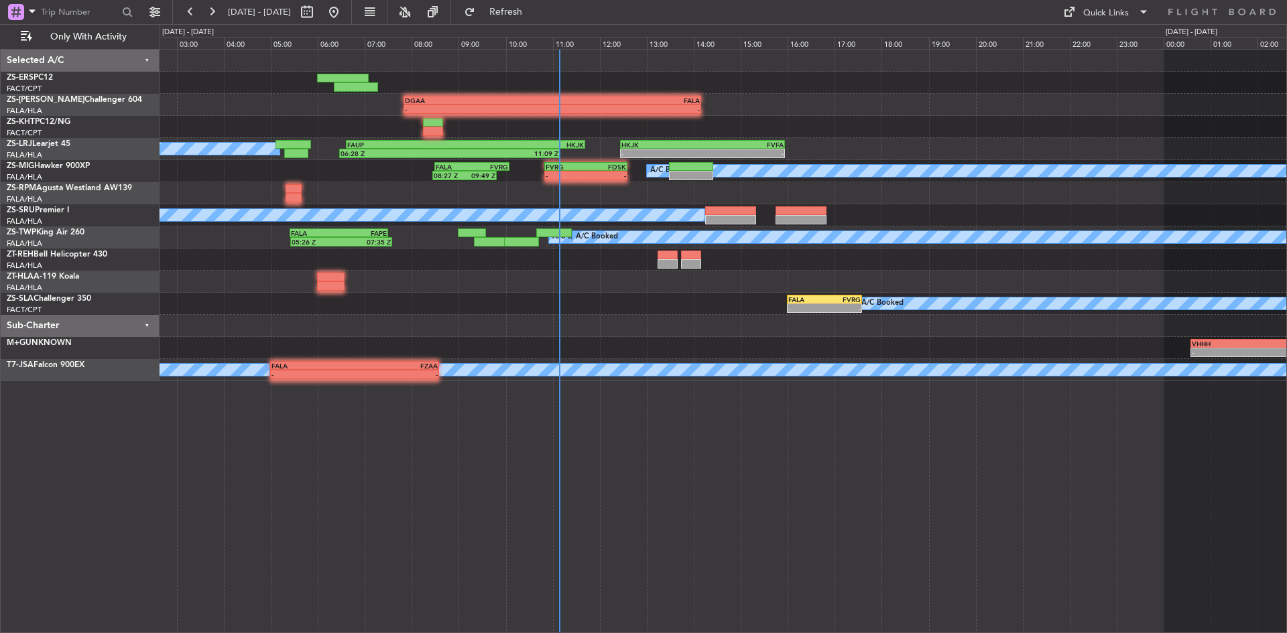
drag, startPoint x: 533, startPoint y: 10, endPoint x: 330, endPoint y: 464, distance: 497.1
click at [533, 10] on span "Refresh" at bounding box center [506, 11] width 56 height 9
drag, startPoint x: 526, startPoint y: 15, endPoint x: 498, endPoint y: 53, distance: 46.9
click at [526, 15] on span "Refresh" at bounding box center [506, 11] width 56 height 9
click at [534, 11] on span "Refresh" at bounding box center [506, 11] width 56 height 9
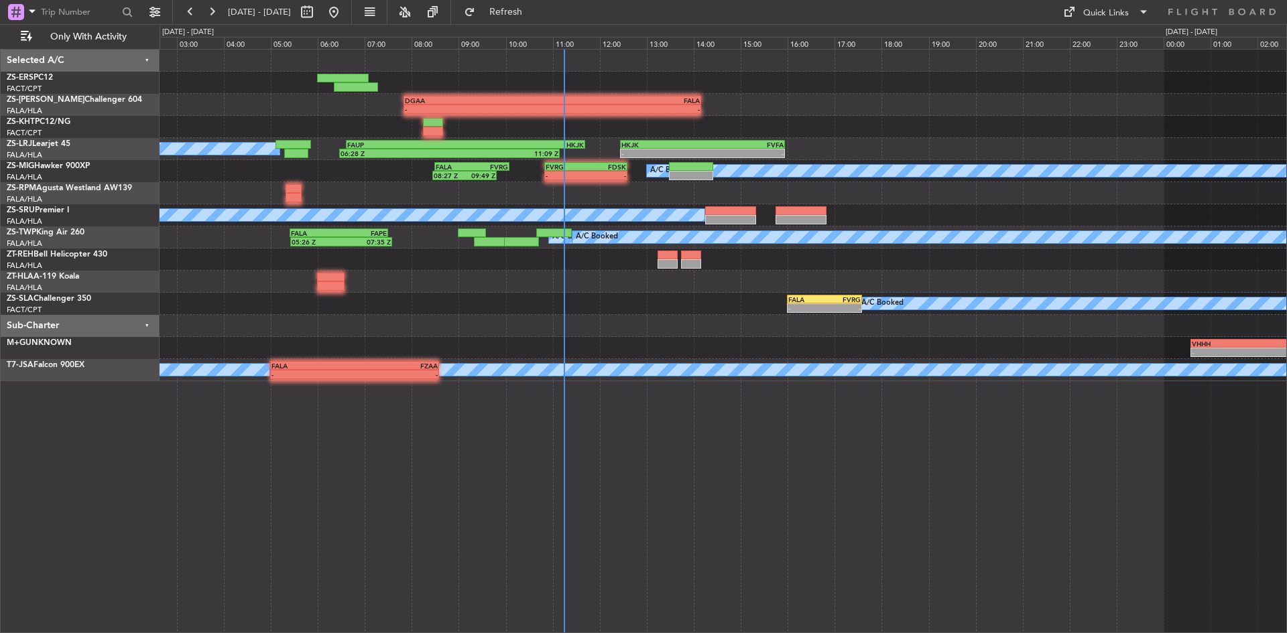
click at [544, 24] on div "- - DGAA 07:50 Z FALA 14:10 Z GLRB 19:50 Z DGAA 21:50 Z - - A/C Booked A/C Book…" at bounding box center [643, 328] width 1287 height 609
click at [534, 14] on span "Refresh" at bounding box center [506, 11] width 56 height 9
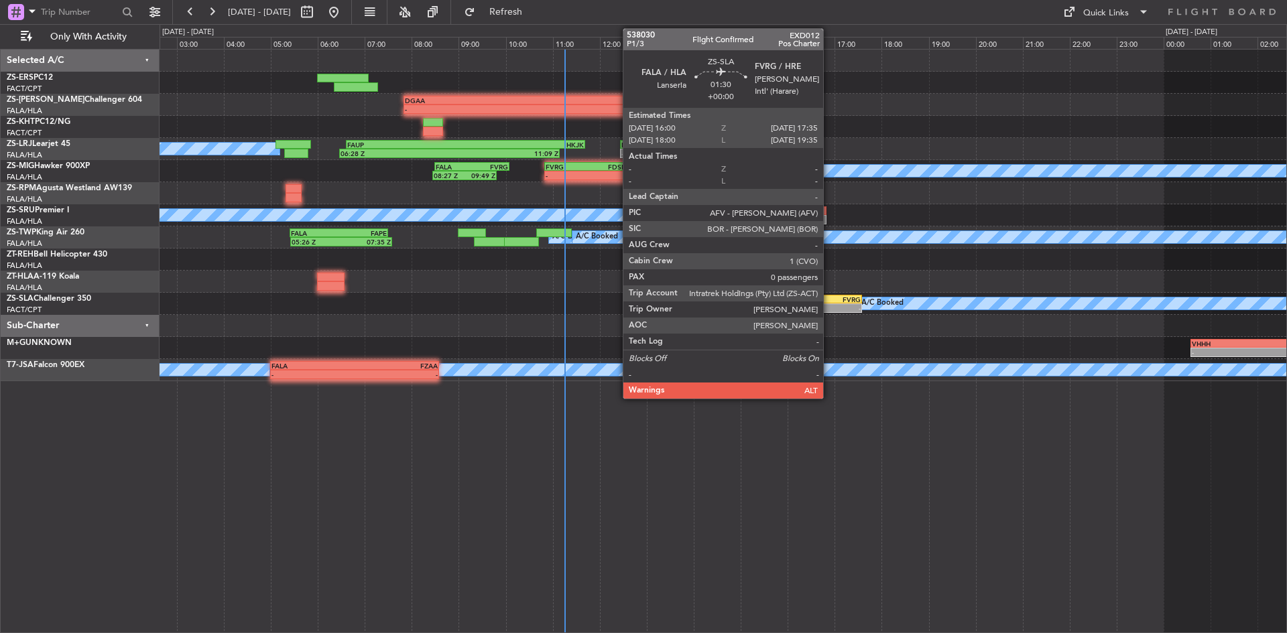
click at [829, 296] on div "FVRG" at bounding box center [842, 300] width 36 height 8
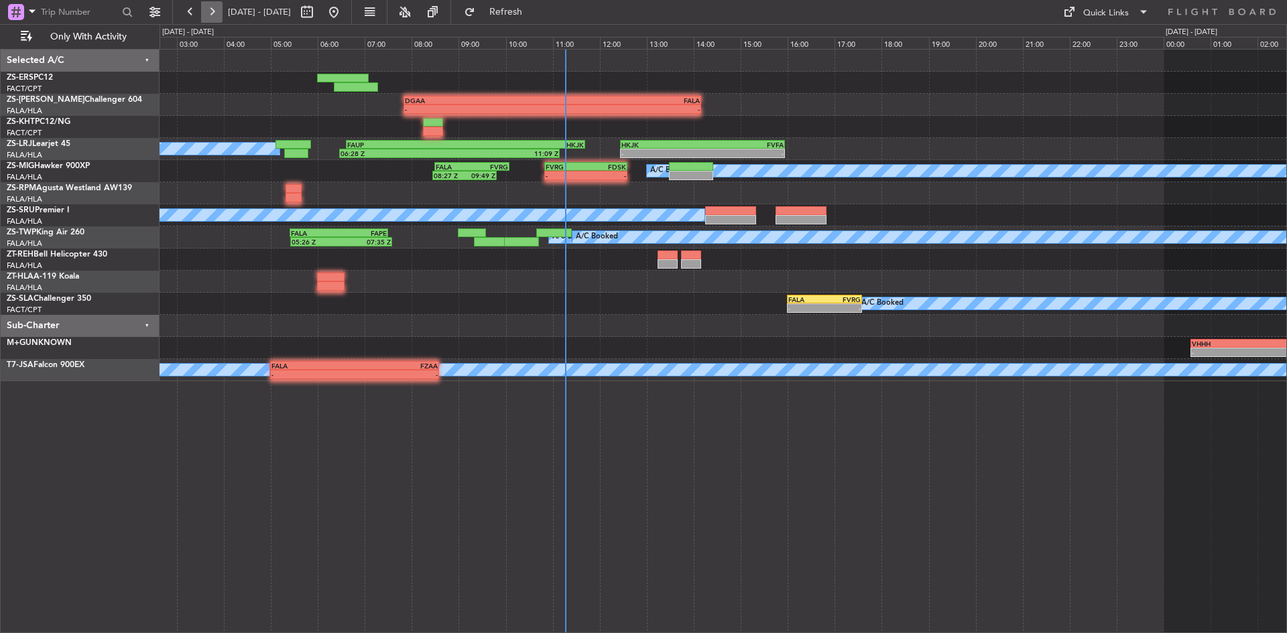
click at [210, 12] on button at bounding box center [211, 11] width 21 height 21
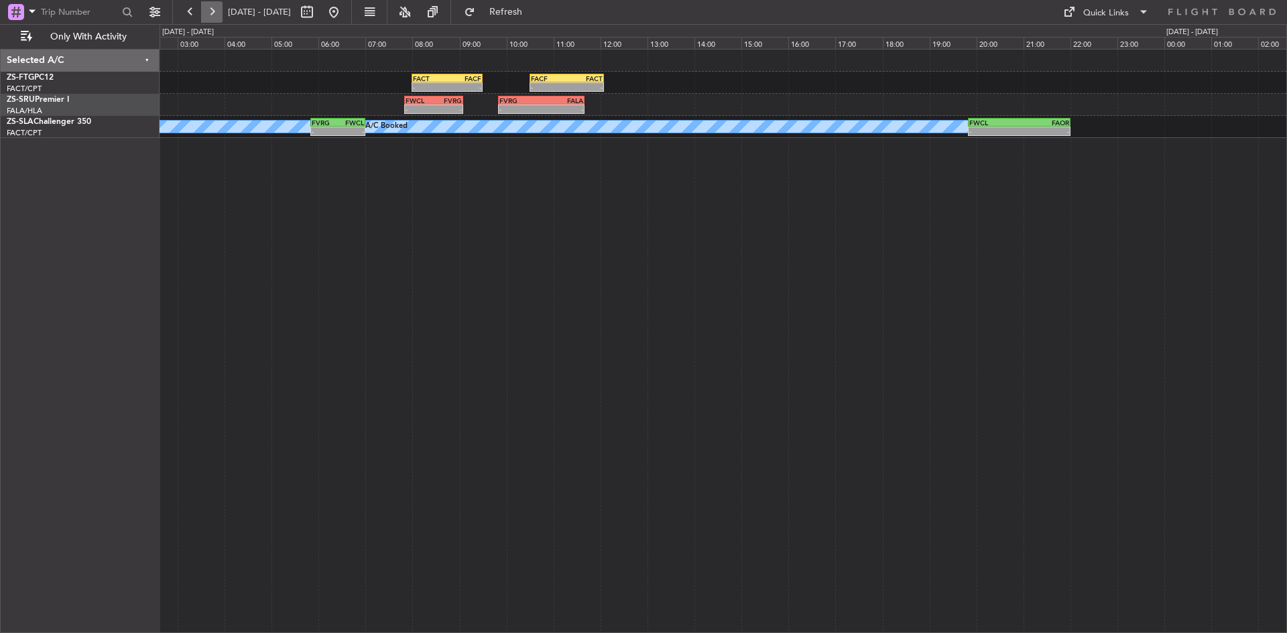
click at [204, 9] on button at bounding box center [211, 11] width 21 height 21
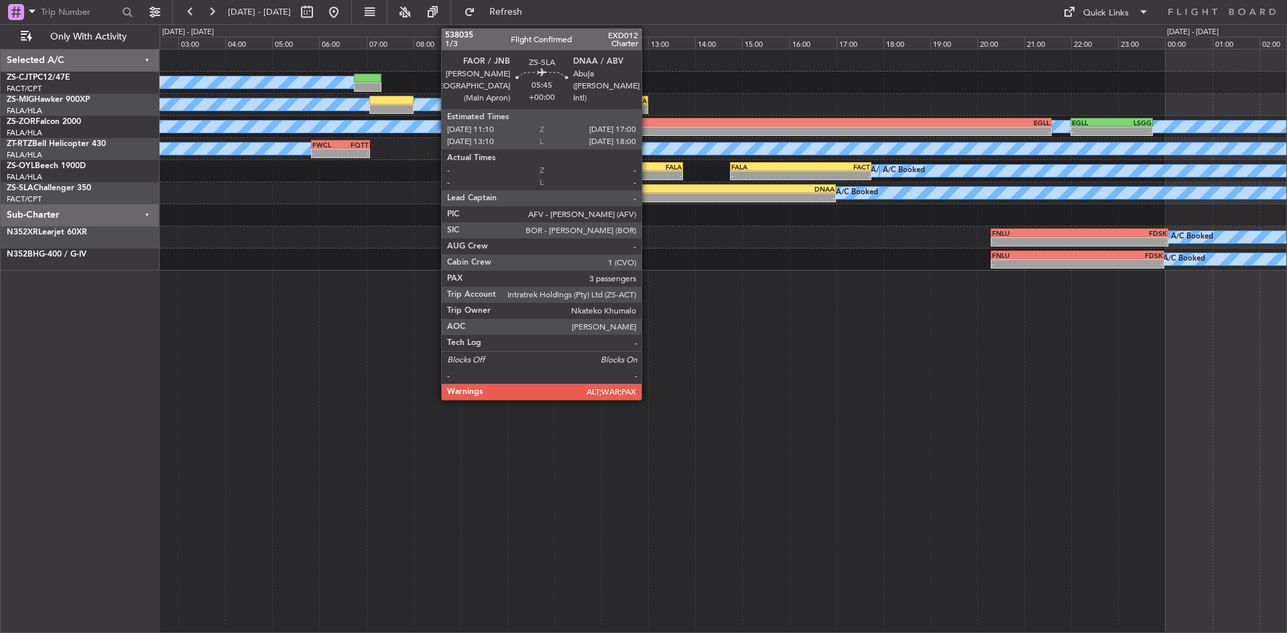
click at [647, 193] on div "- -" at bounding box center [699, 197] width 274 height 9
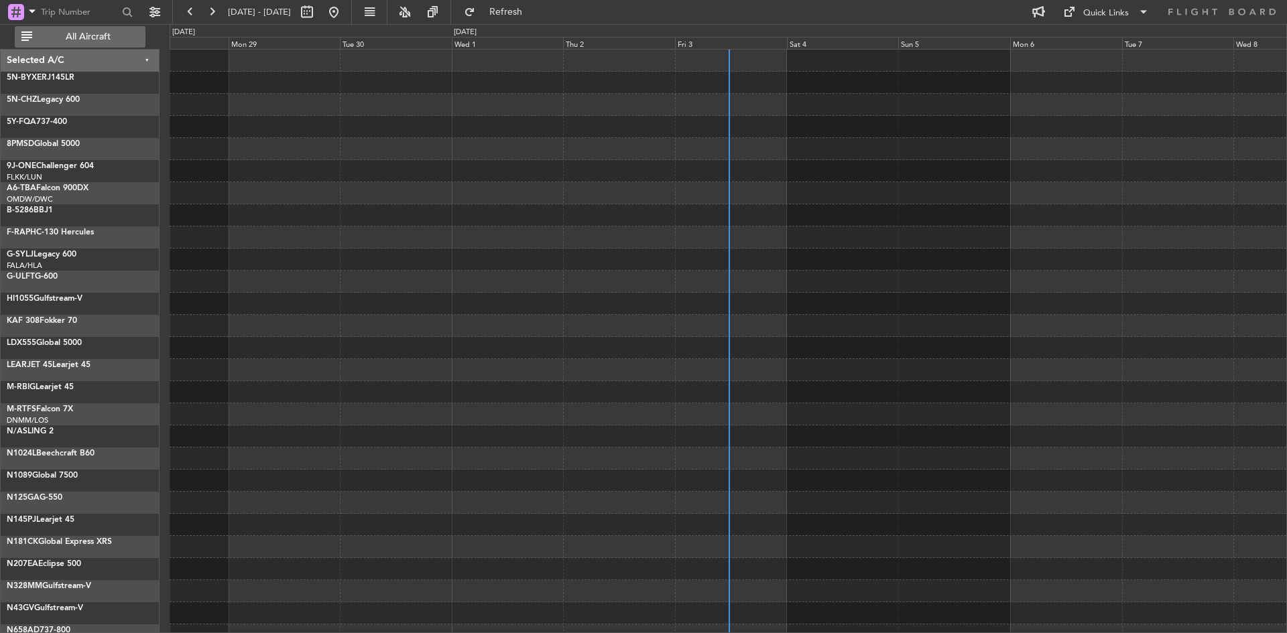
click at [118, 33] on span "All Aircraft" at bounding box center [88, 36] width 107 height 9
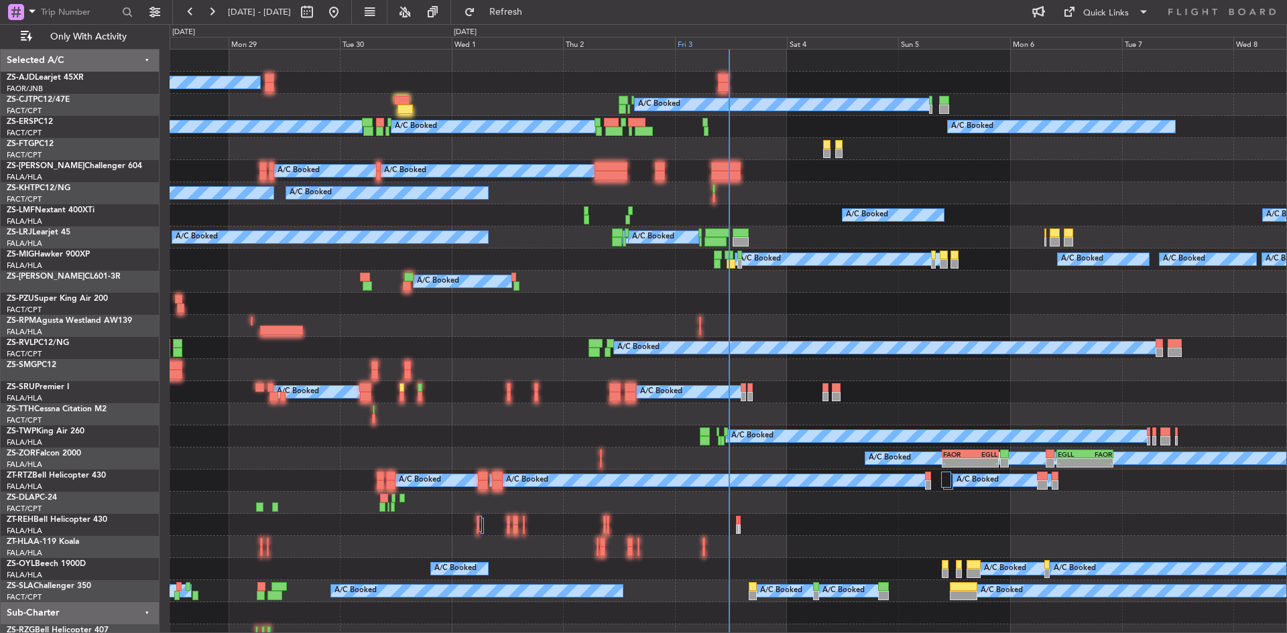
click at [688, 41] on div "Fri 3" at bounding box center [731, 43] width 112 height 12
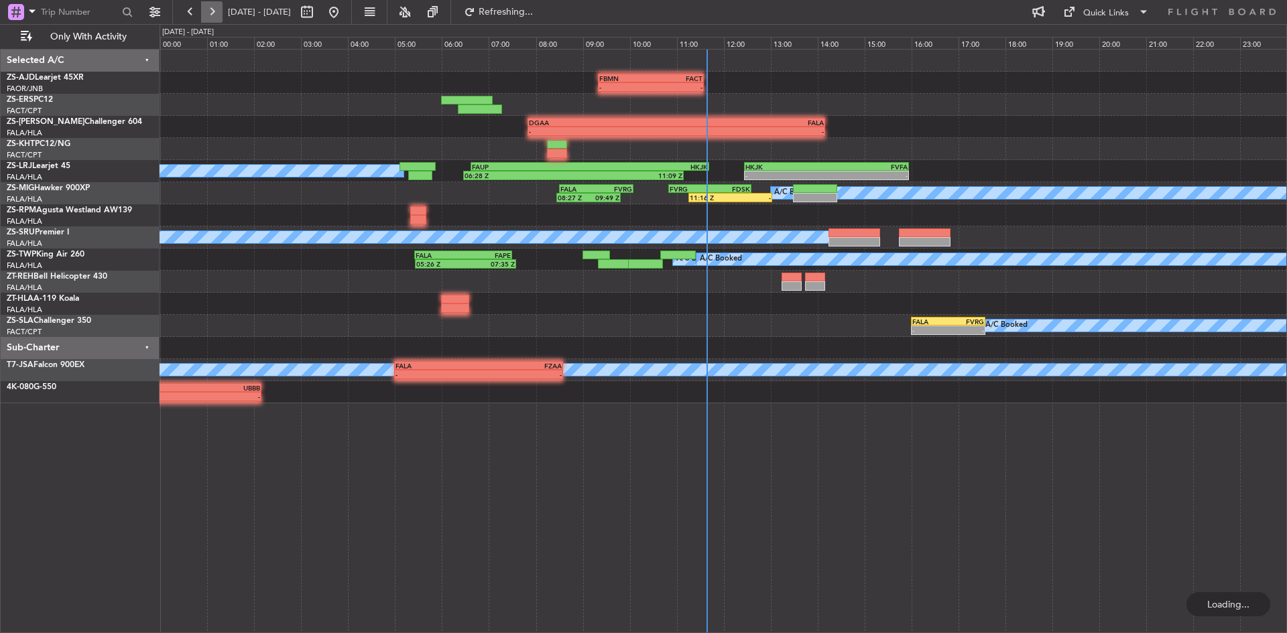
click at [206, 11] on button at bounding box center [211, 11] width 21 height 21
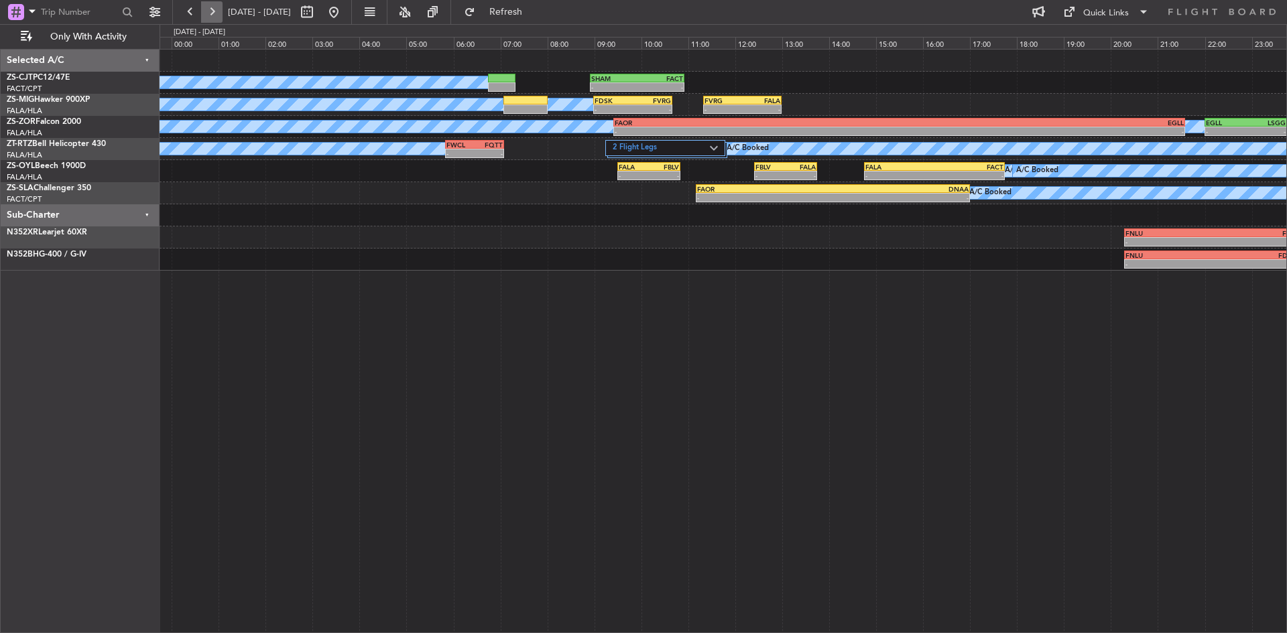
click at [206, 11] on button at bounding box center [211, 11] width 21 height 21
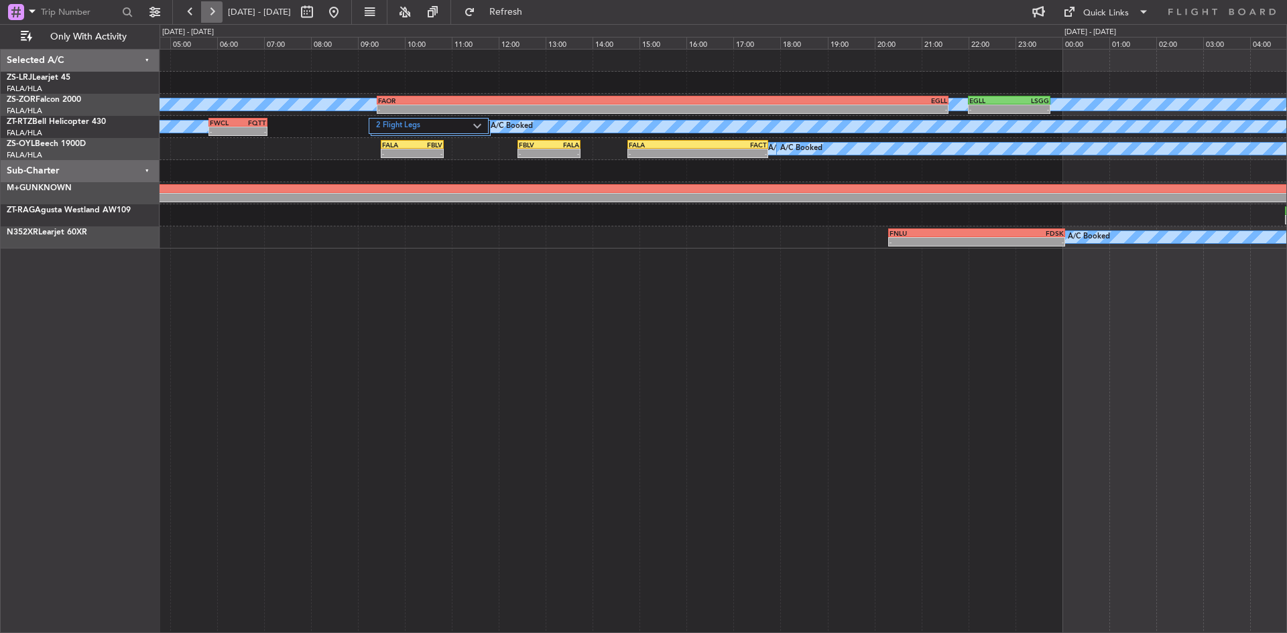
click at [206, 11] on button at bounding box center [211, 11] width 21 height 21
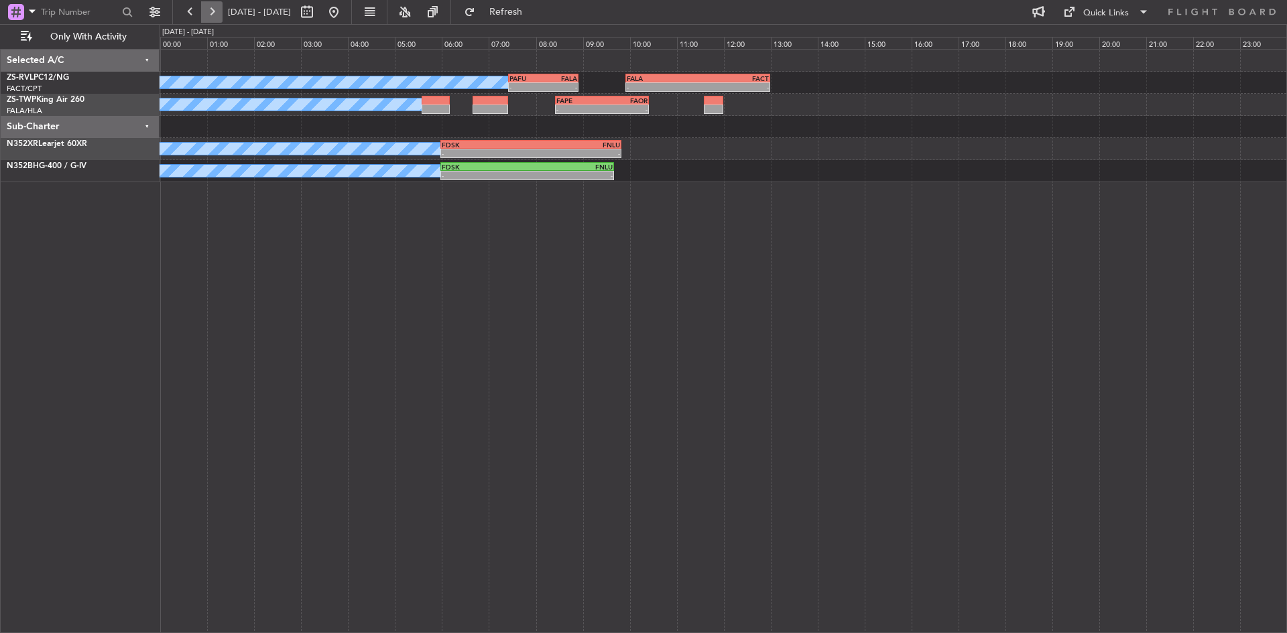
click at [206, 11] on button at bounding box center [211, 11] width 21 height 21
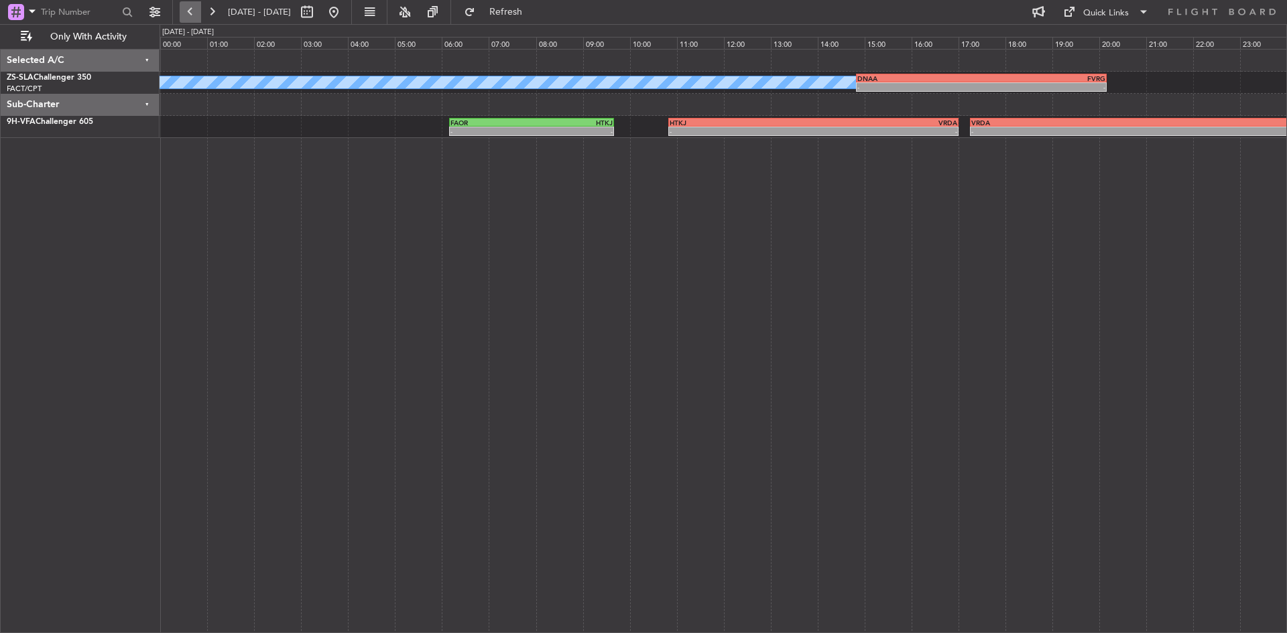
click at [191, 13] on button at bounding box center [190, 11] width 21 height 21
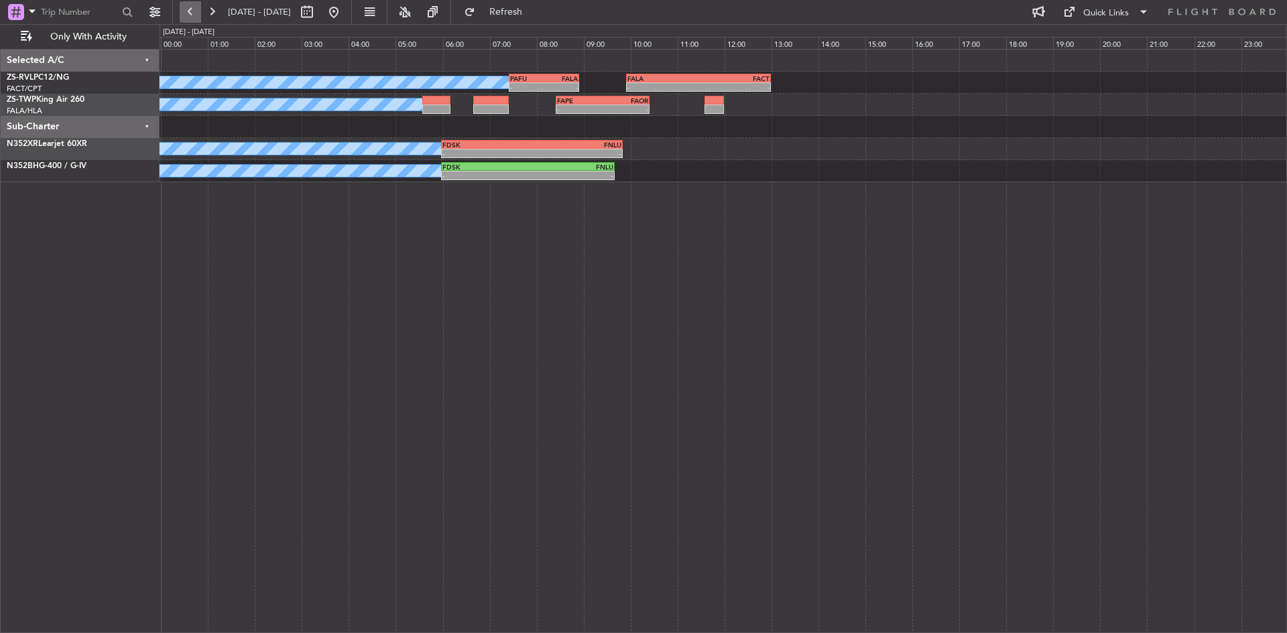
click at [191, 13] on button at bounding box center [190, 11] width 21 height 21
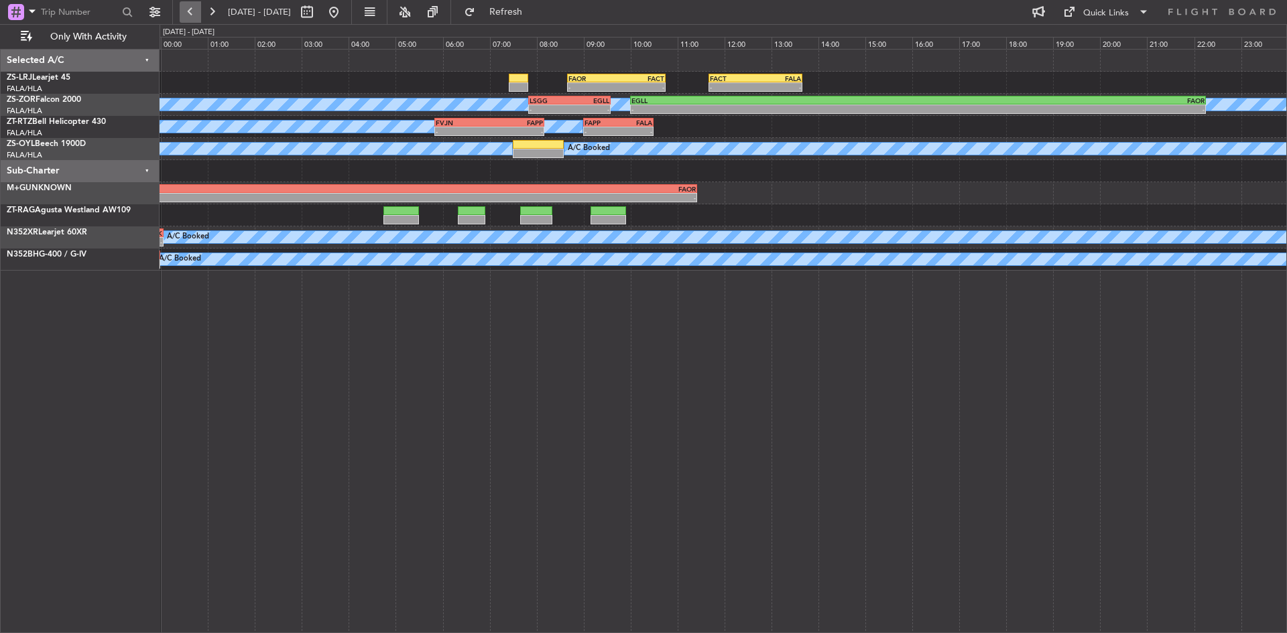
click at [191, 13] on button at bounding box center [190, 11] width 21 height 21
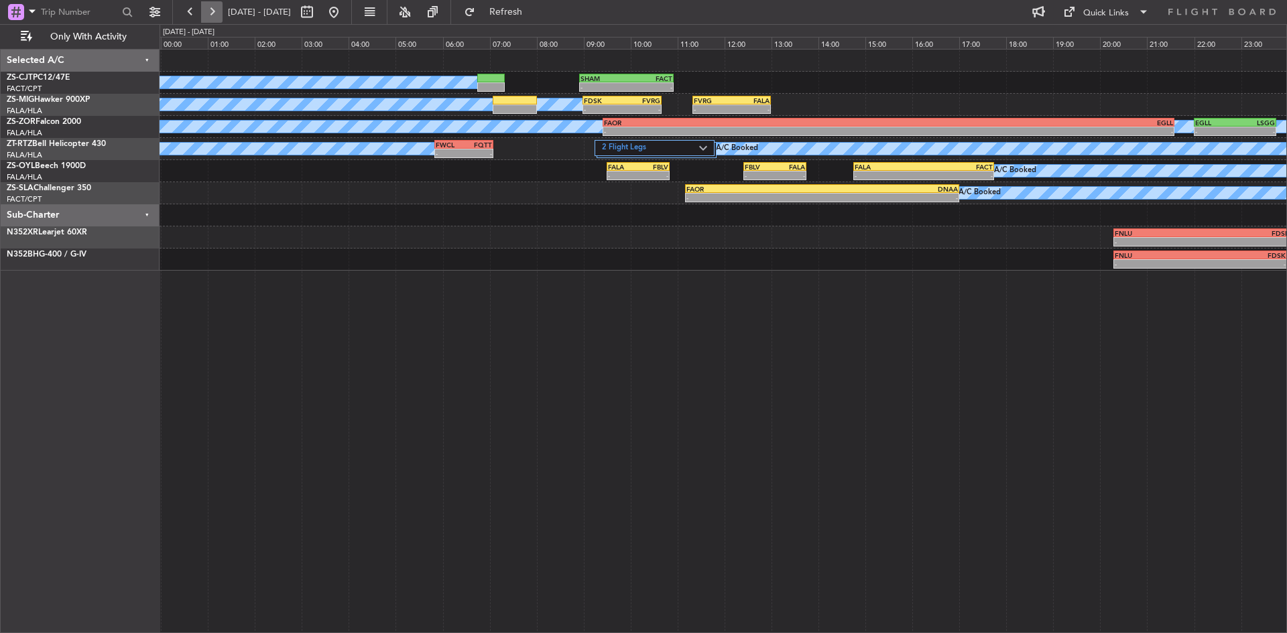
click at [212, 7] on button at bounding box center [211, 11] width 21 height 21
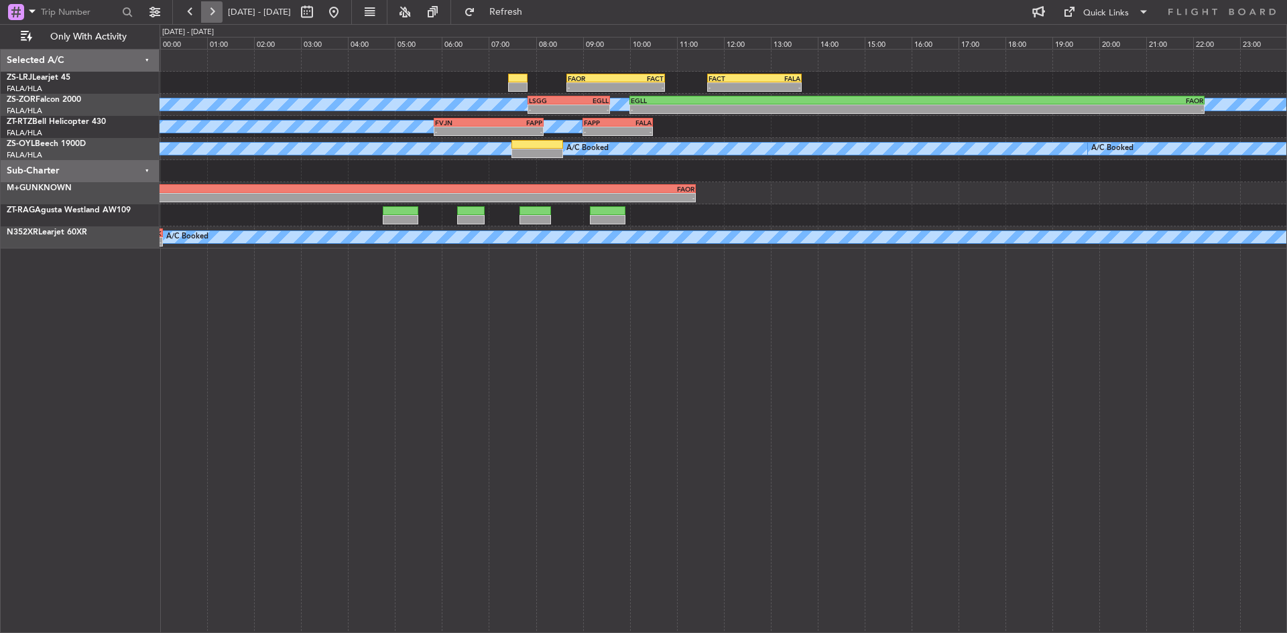
click at [212, 7] on button at bounding box center [211, 11] width 21 height 21
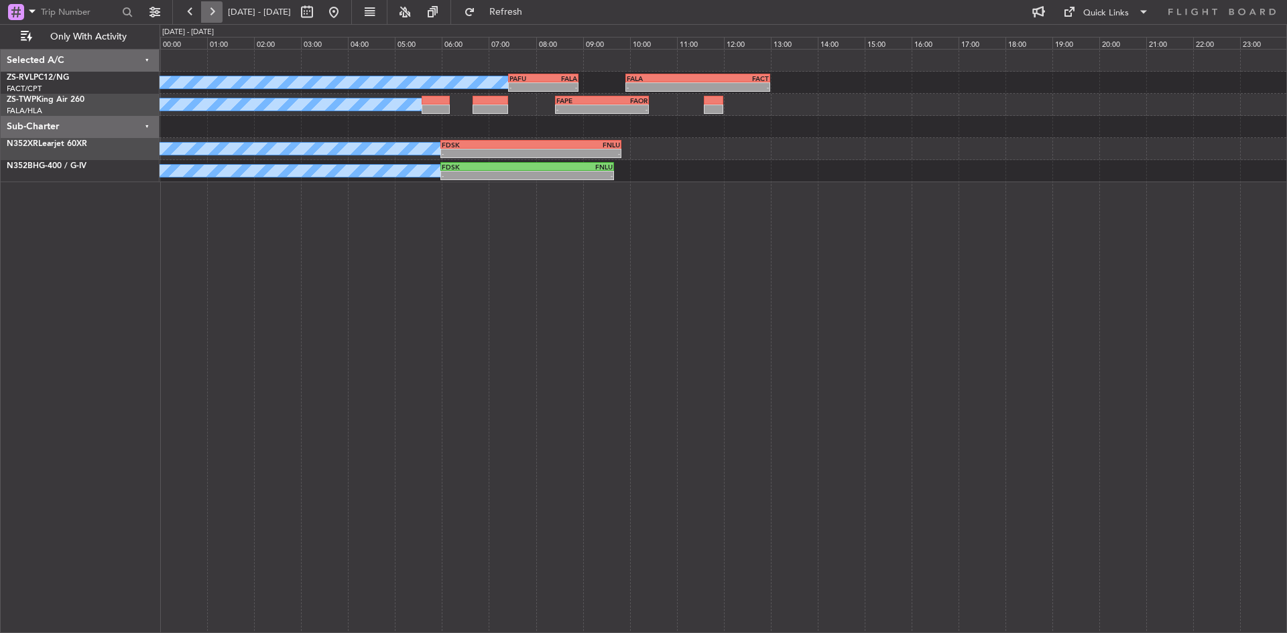
click at [212, 7] on button at bounding box center [211, 11] width 21 height 21
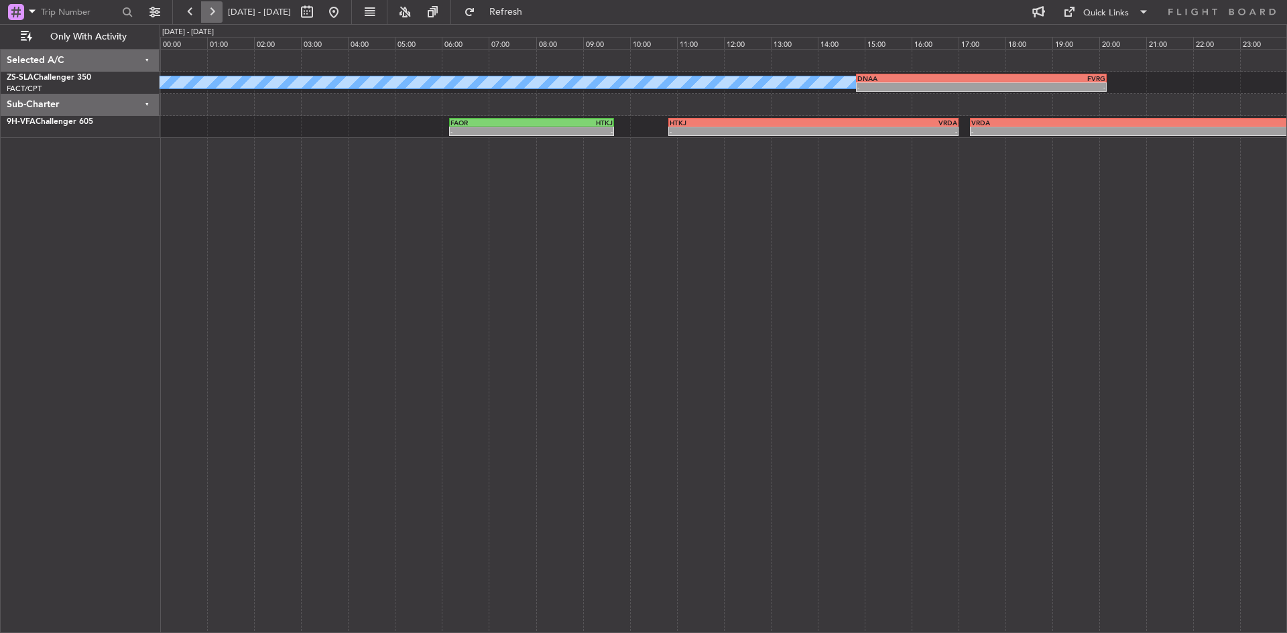
click at [217, 5] on button at bounding box center [211, 11] width 21 height 21
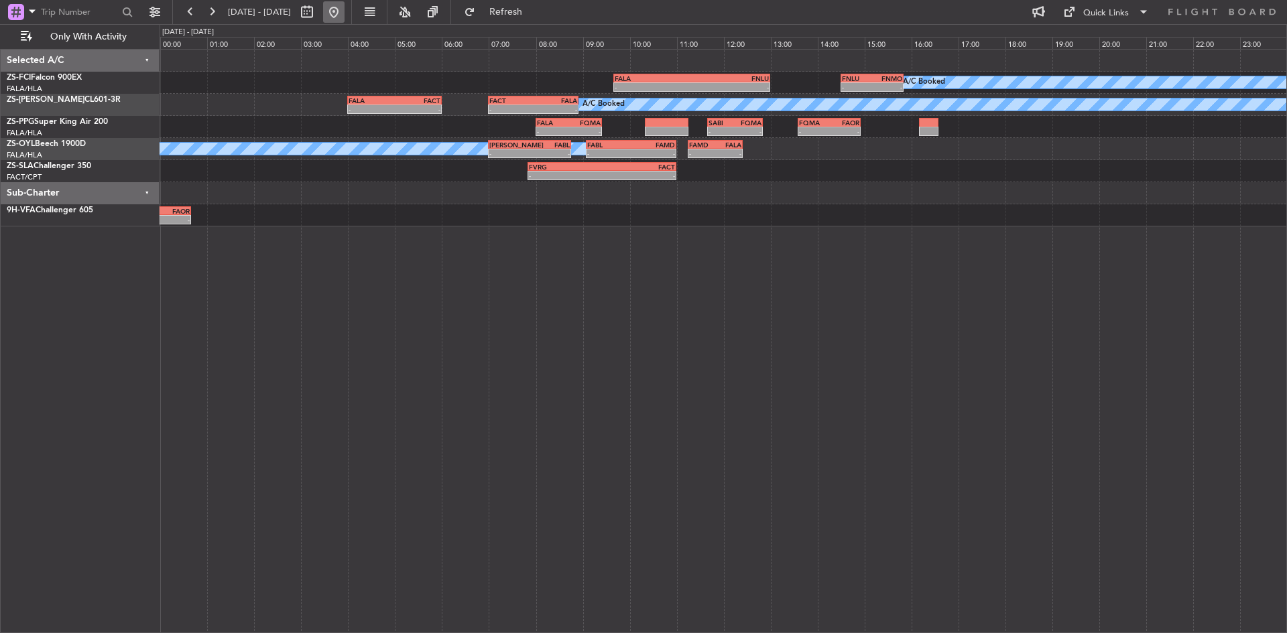
click at [344, 12] on button at bounding box center [333, 11] width 21 height 21
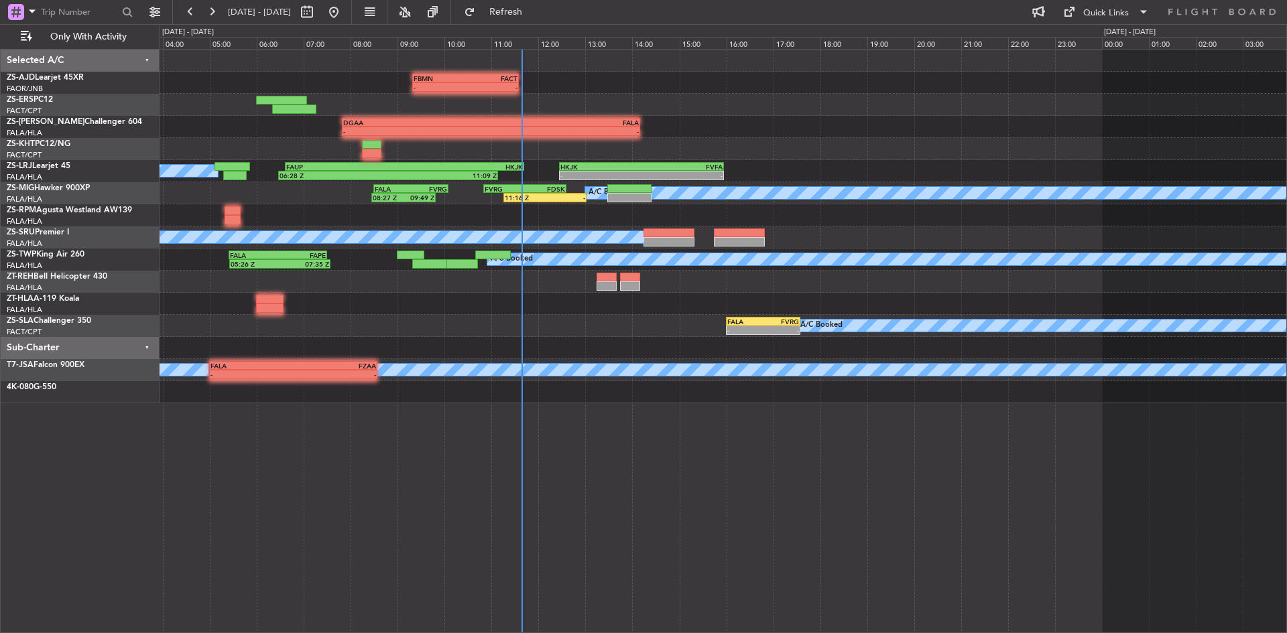
click at [445, 345] on div at bounding box center [723, 348] width 1127 height 22
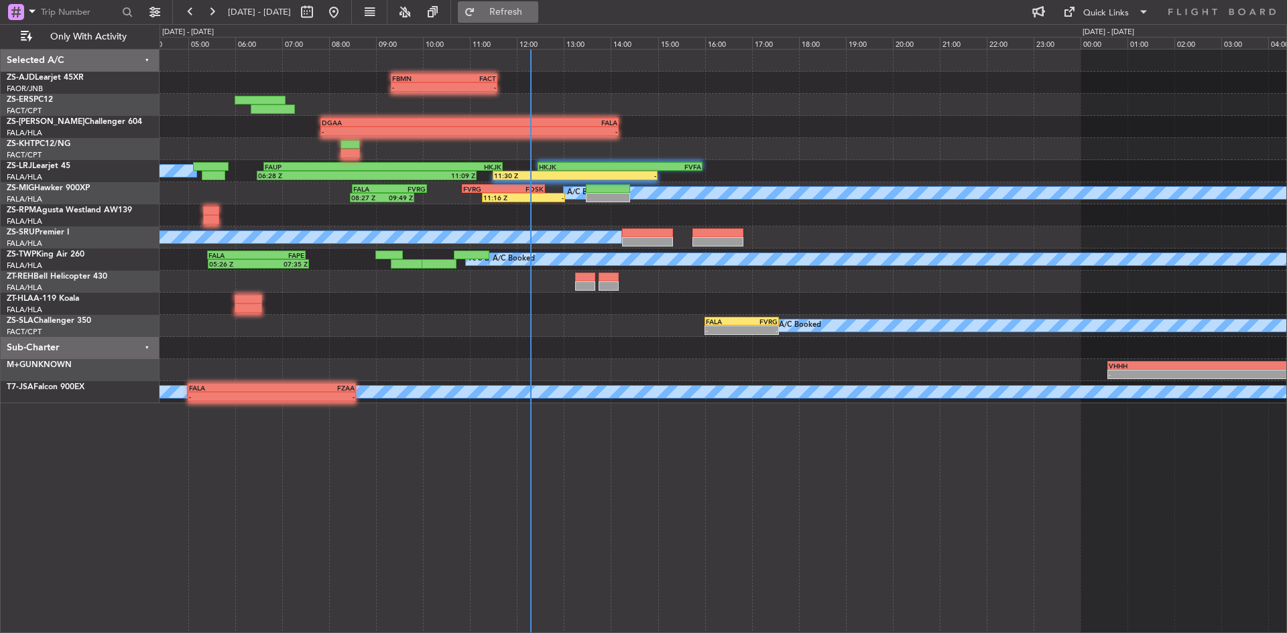
click at [527, 6] on button "Refresh" at bounding box center [498, 11] width 80 height 21
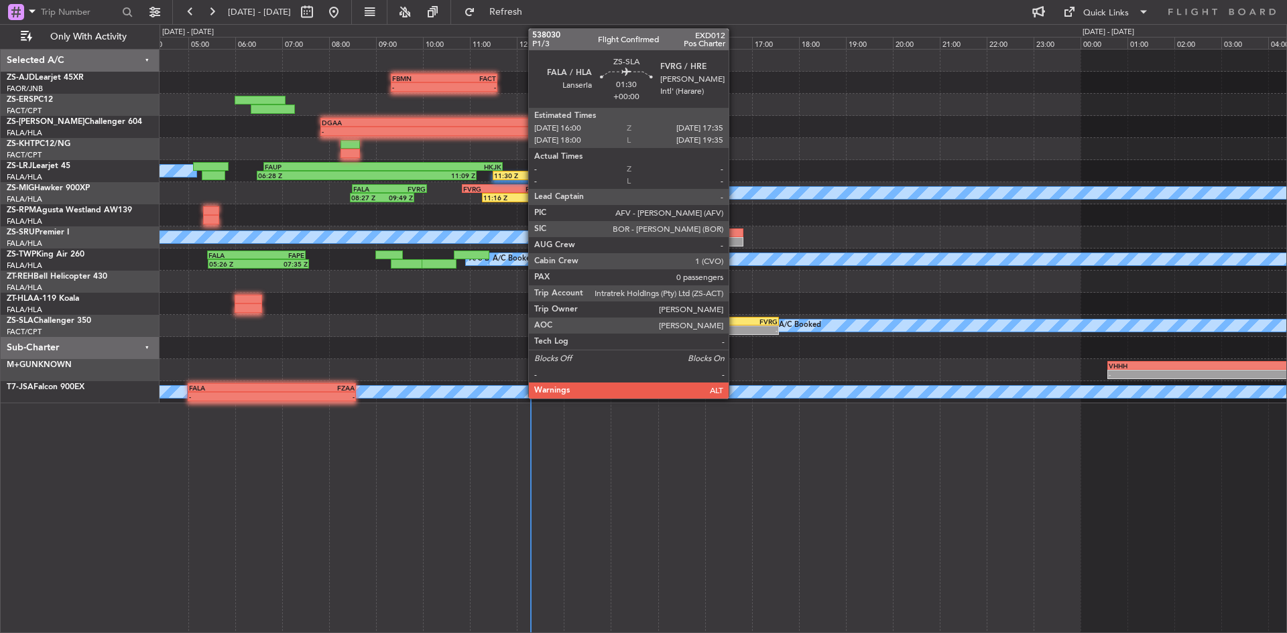
click at [735, 327] on div "-" at bounding box center [724, 330] width 36 height 8
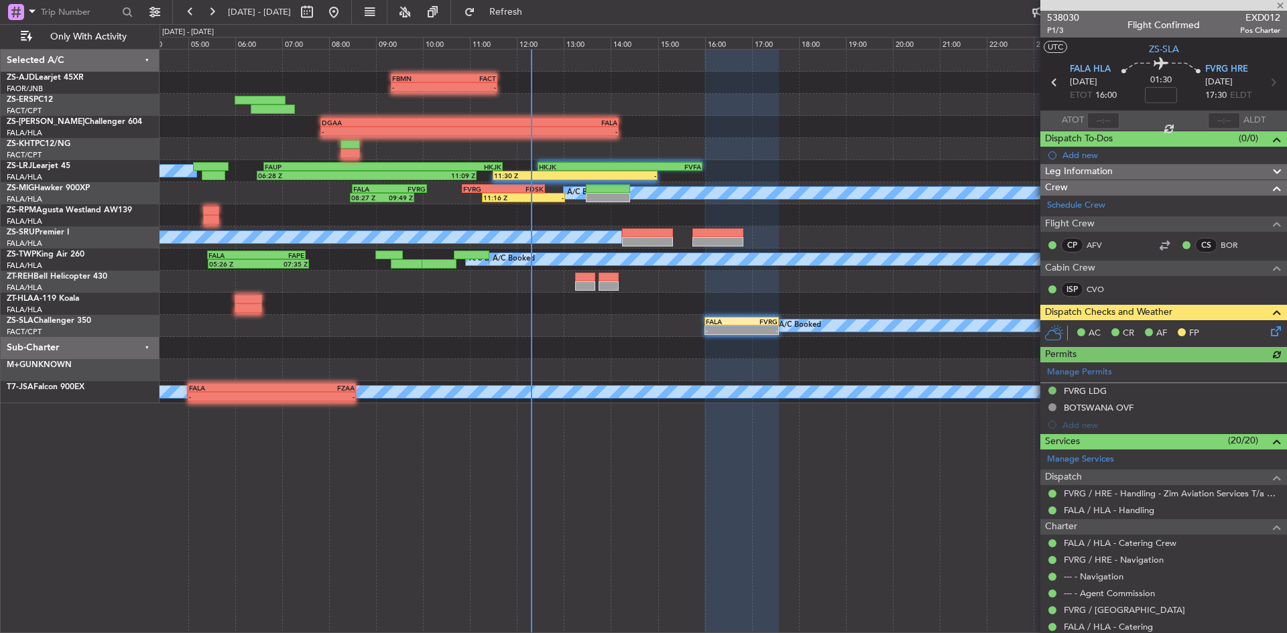
click at [1268, 332] on icon at bounding box center [1273, 329] width 11 height 11
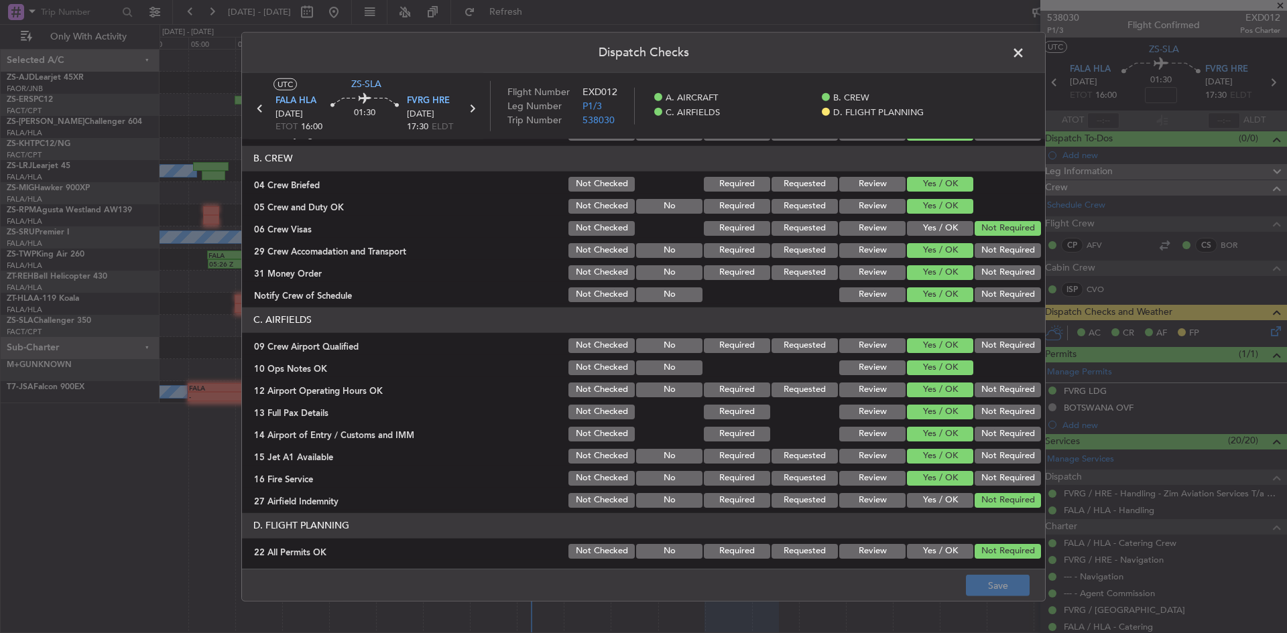
scroll to position [180, 0]
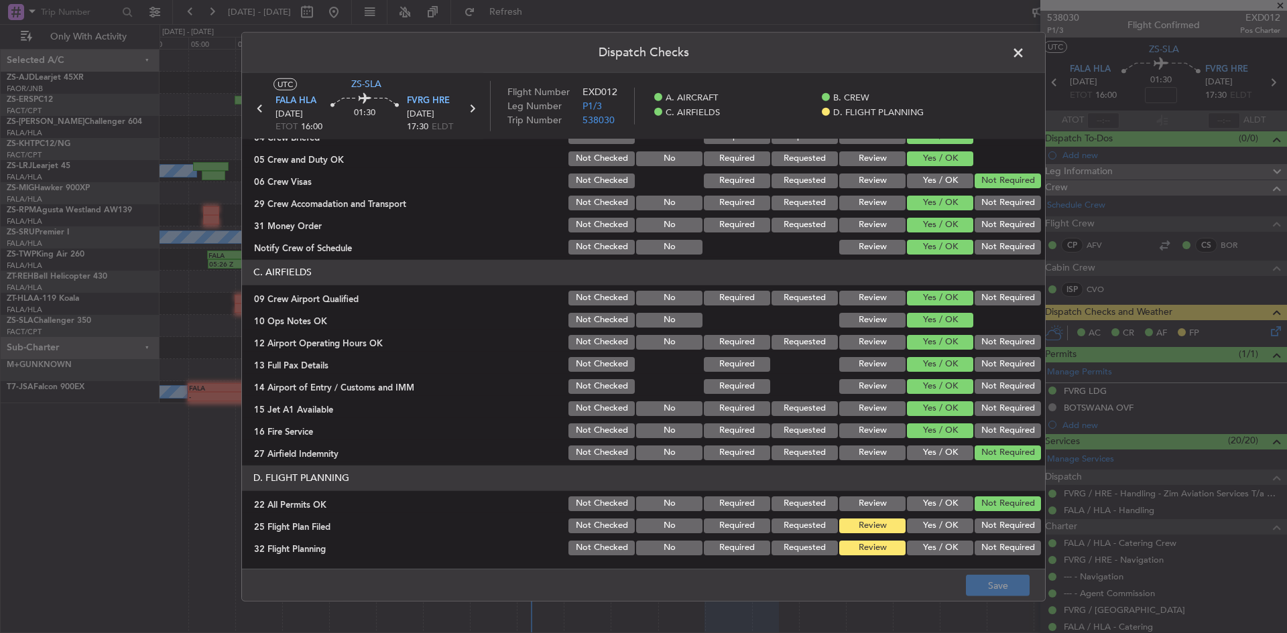
click at [910, 519] on button "Yes / OK" at bounding box center [940, 526] width 66 height 15
click at [907, 542] on button "Yes / OK" at bounding box center [940, 548] width 66 height 15
click at [993, 584] on button "Save" at bounding box center [998, 585] width 64 height 21
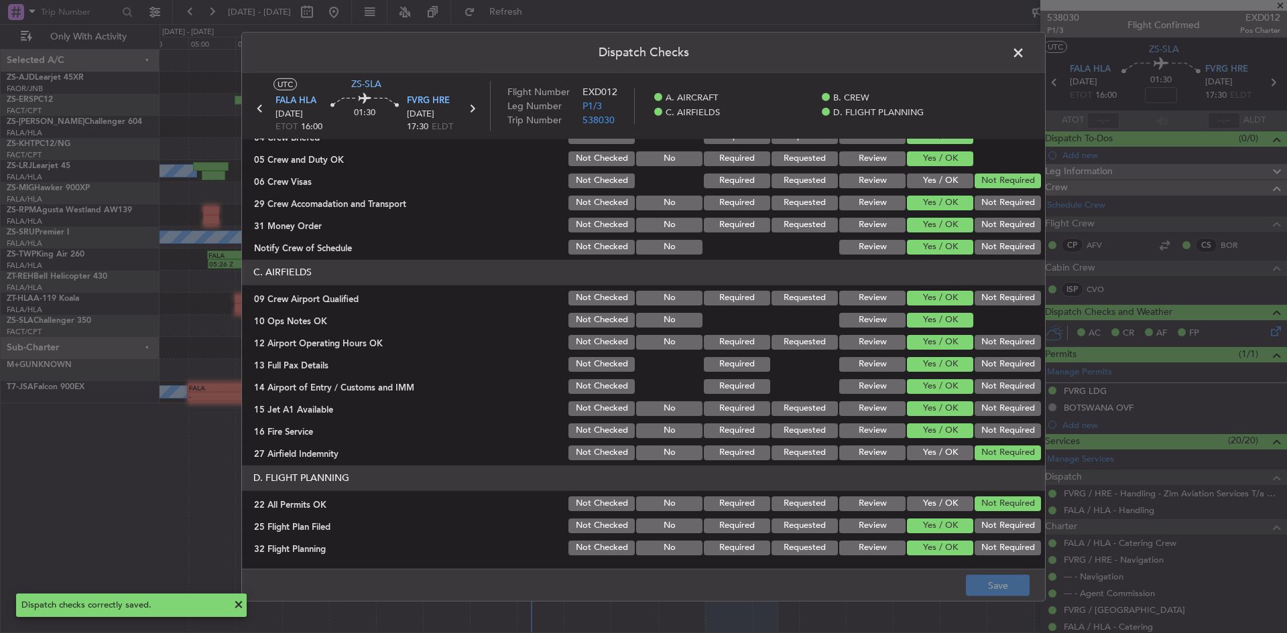
click at [1025, 50] on span at bounding box center [1025, 55] width 0 height 27
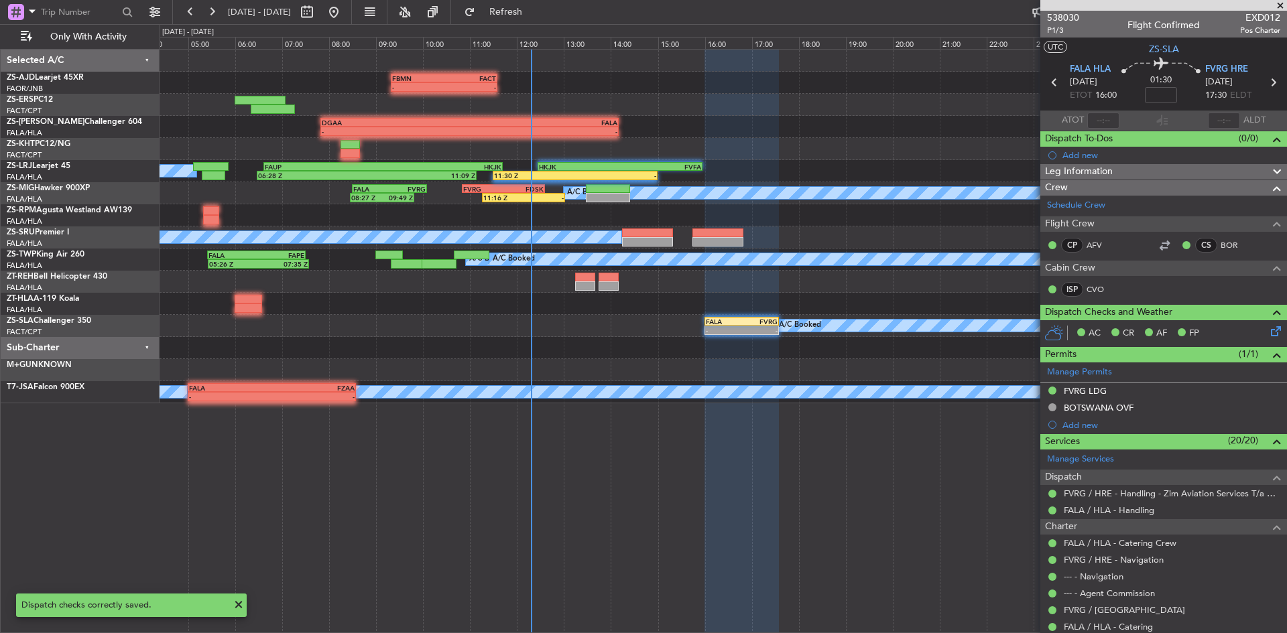
click at [1281, 2] on span at bounding box center [1279, 6] width 13 height 12
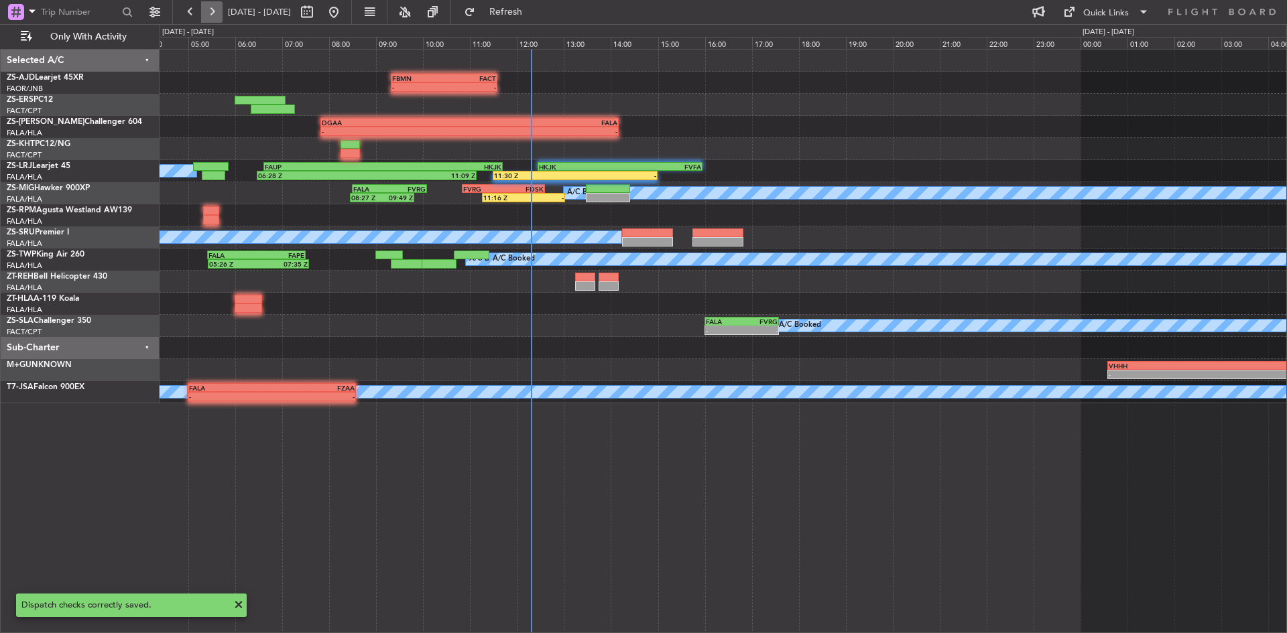
click at [210, 14] on button at bounding box center [211, 11] width 21 height 21
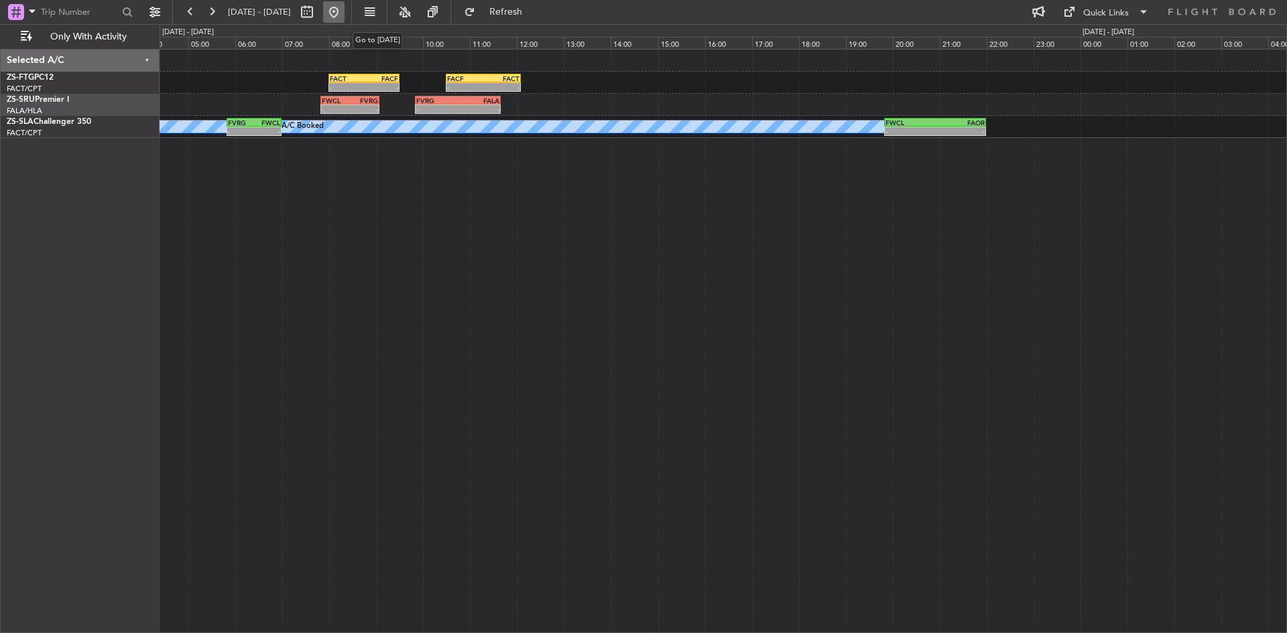
click at [344, 13] on button at bounding box center [333, 11] width 21 height 21
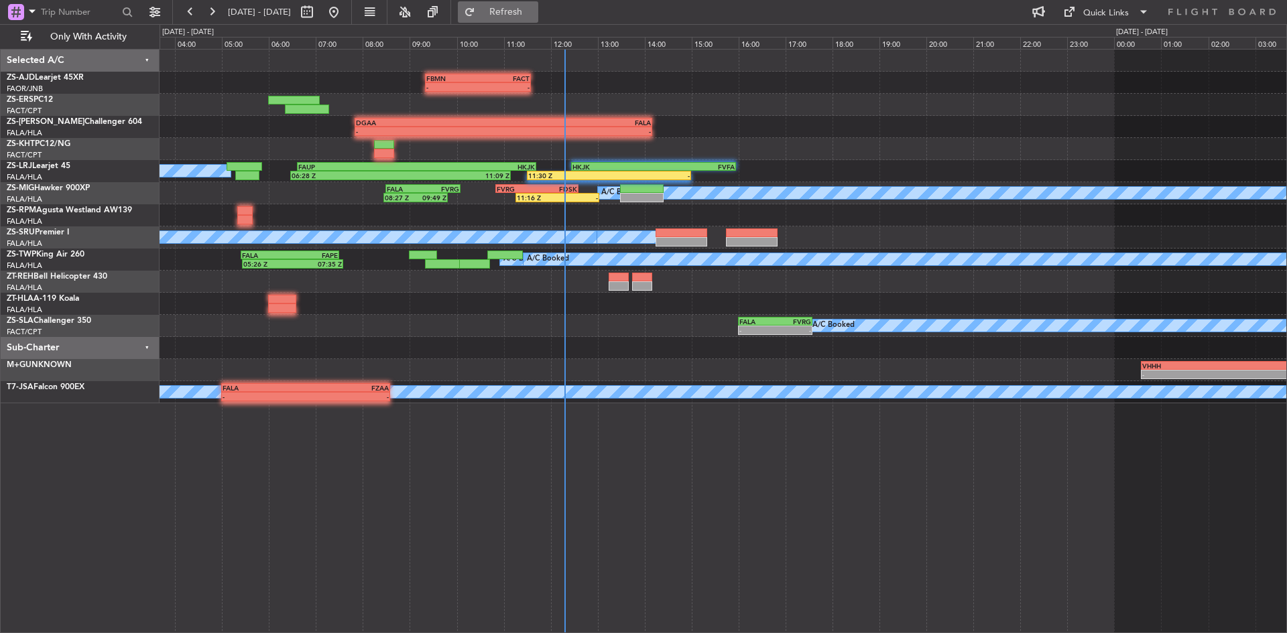
click at [534, 15] on span "Refresh" at bounding box center [506, 11] width 56 height 9
